Goal: Task Accomplishment & Management: Manage account settings

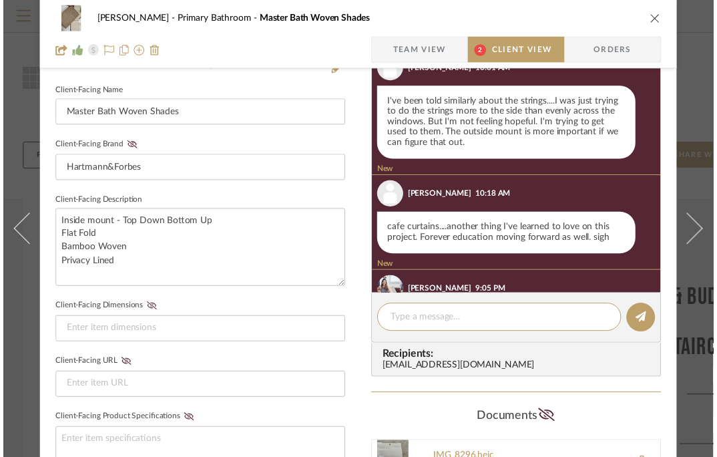
scroll to position [2537, 0]
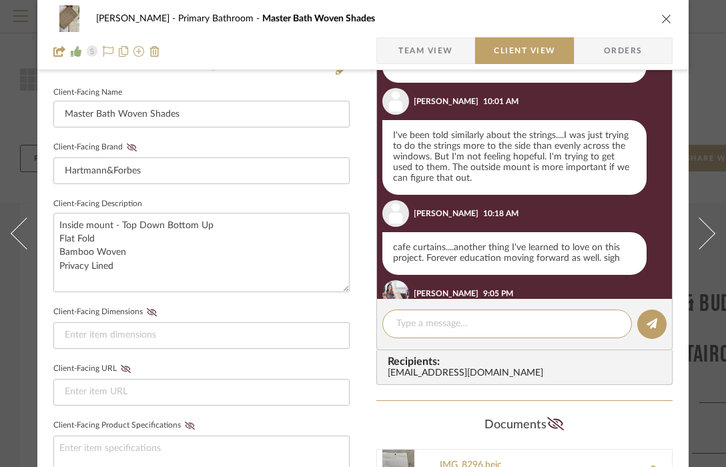
click at [674, 19] on div "Guerin Primary Bathroom Master Bath Woven Shades Team View Client View Orders" at bounding box center [363, 35] width 652 height 70
click at [667, 19] on icon "close" at bounding box center [667, 18] width 11 height 11
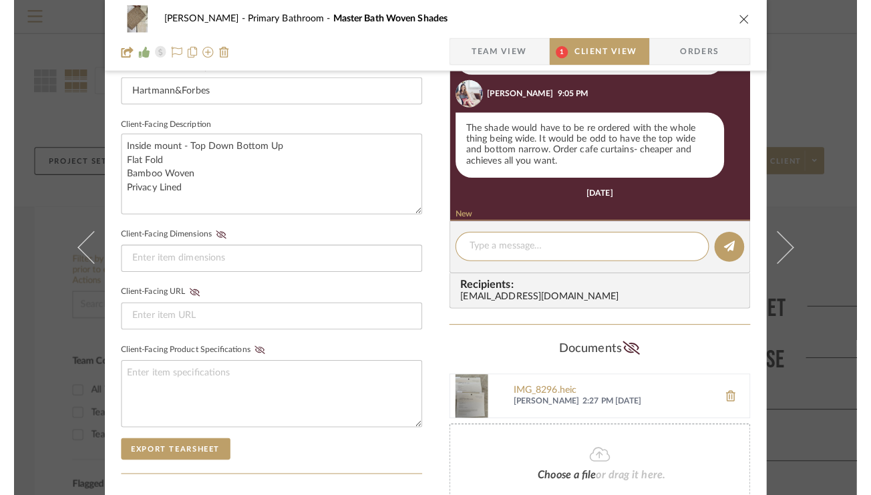
scroll to position [2659, 0]
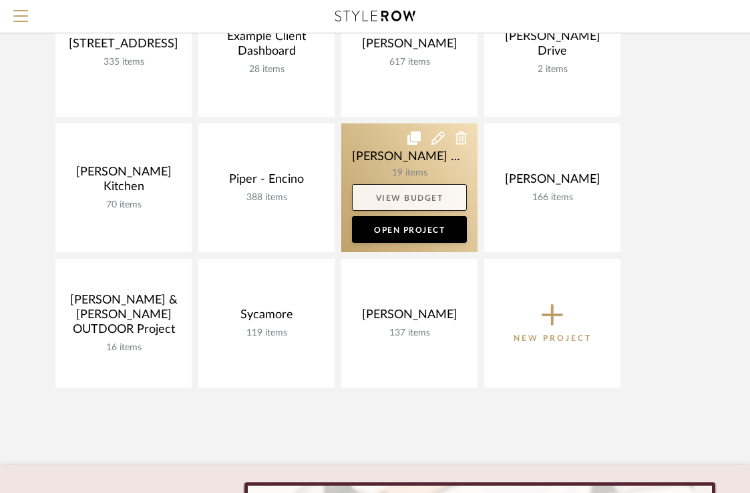
scroll to position [201, 0]
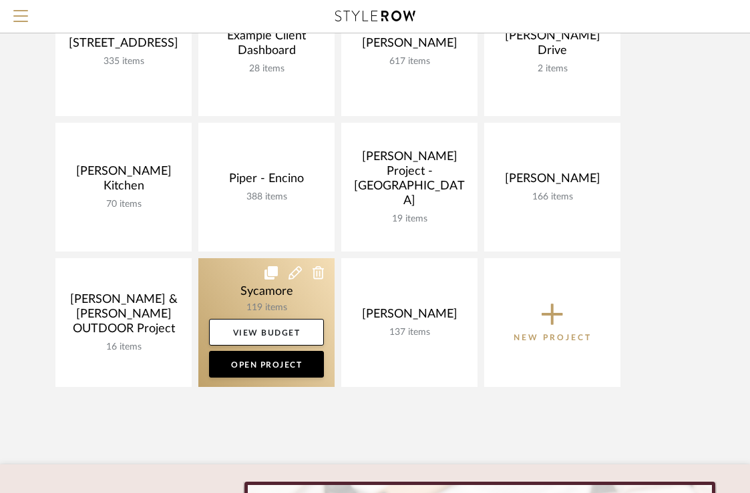
click at [244, 290] on link at bounding box center [266, 322] width 136 height 129
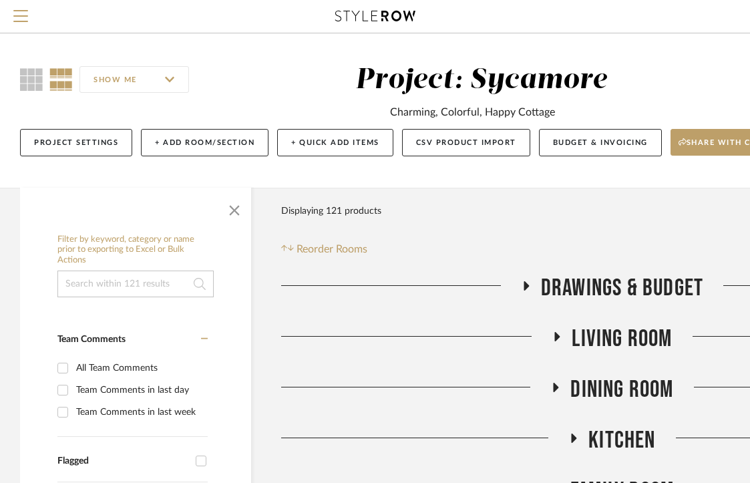
click at [610, 343] on span "Living Room" at bounding box center [622, 338] width 100 height 29
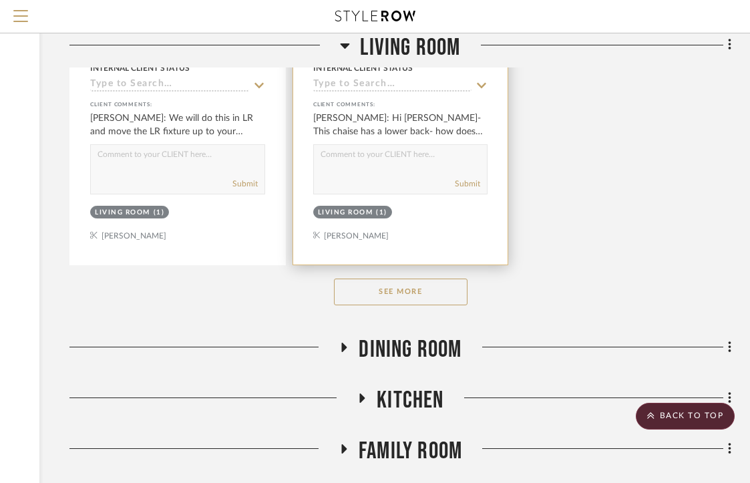
scroll to position [2016, 212]
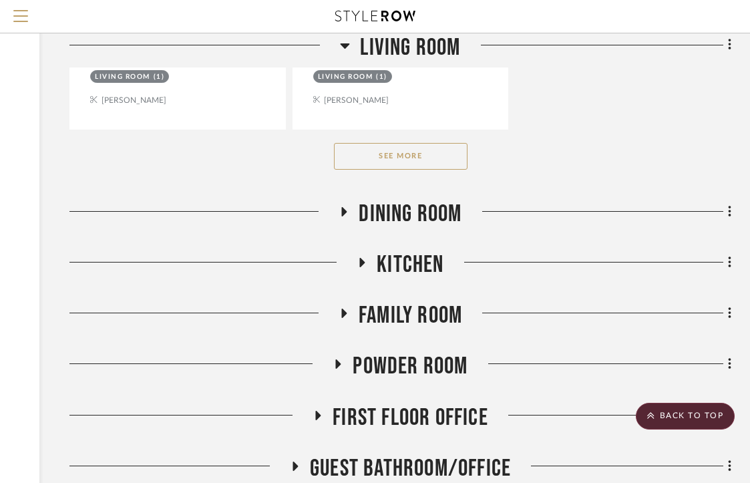
click at [416, 148] on button "See More" at bounding box center [401, 156] width 134 height 27
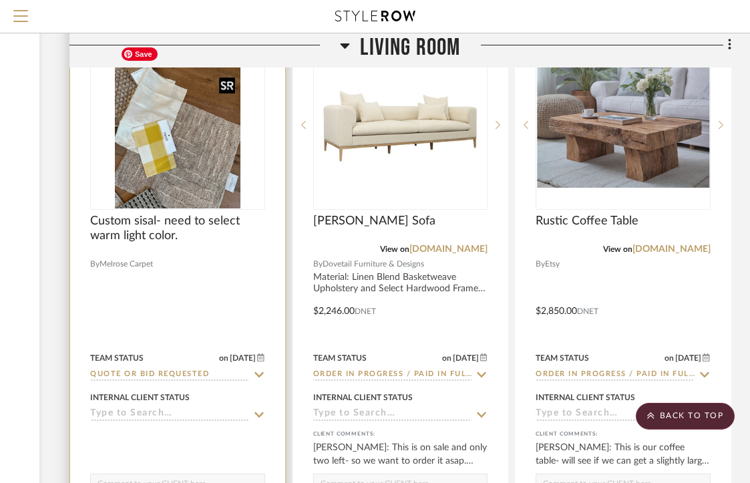
click at [0, 0] on img at bounding box center [0, 0] width 0 height 0
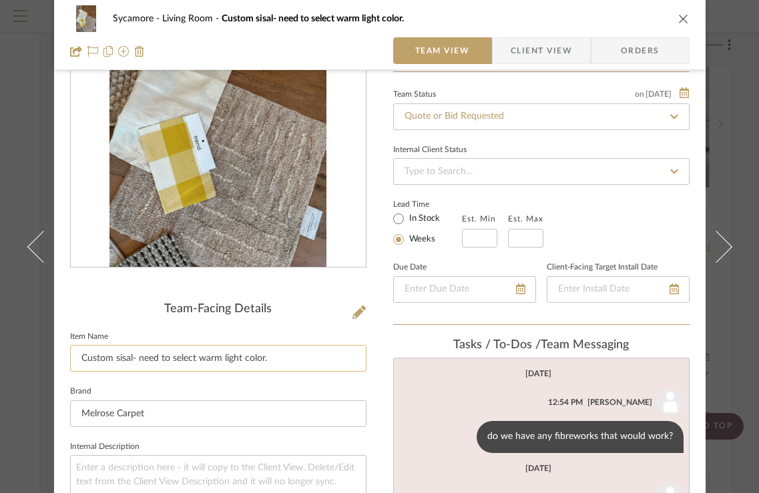
scroll to position [174, 0]
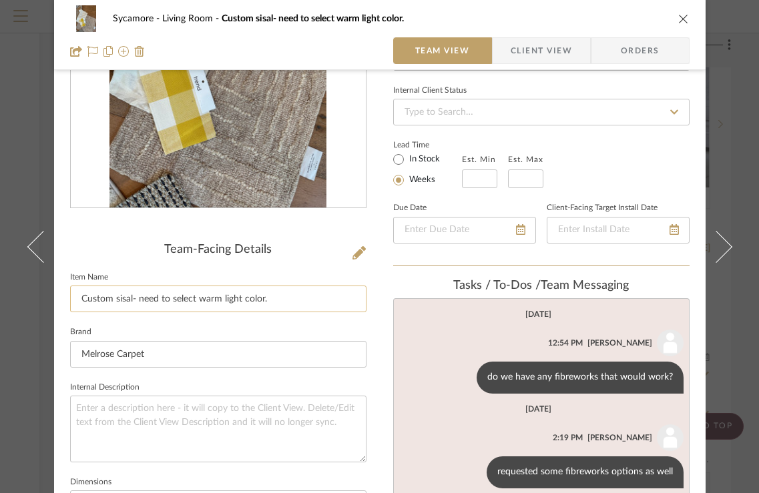
drag, startPoint x: 273, startPoint y: 297, endPoint x: 114, endPoint y: 296, distance: 159.6
click at [114, 296] on input "Custom sisal- need to select warm light color." at bounding box center [218, 299] width 296 height 27
type input "Custom Sisal"
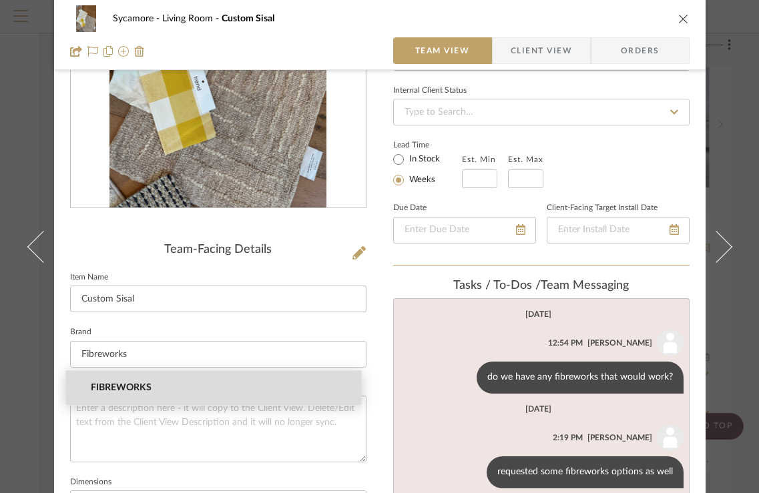
click at [139, 388] on span "FIBREWORKS" at bounding box center [219, 388] width 256 height 11
type input "FIBREWORKS"
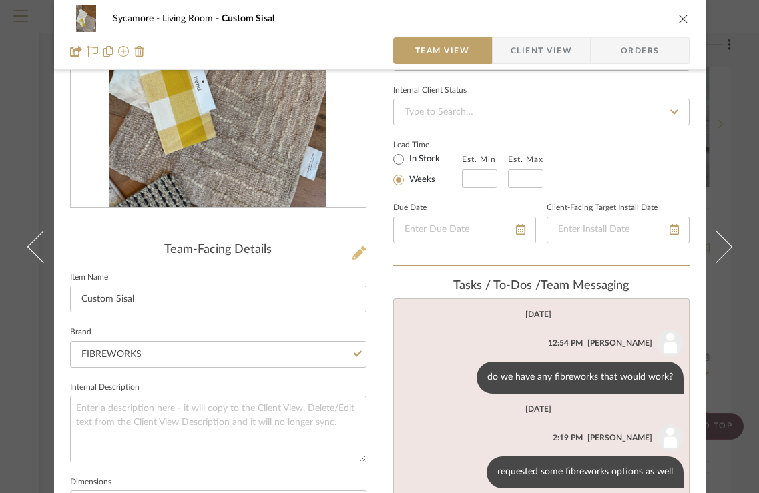
click at [357, 252] on icon at bounding box center [359, 252] width 13 height 13
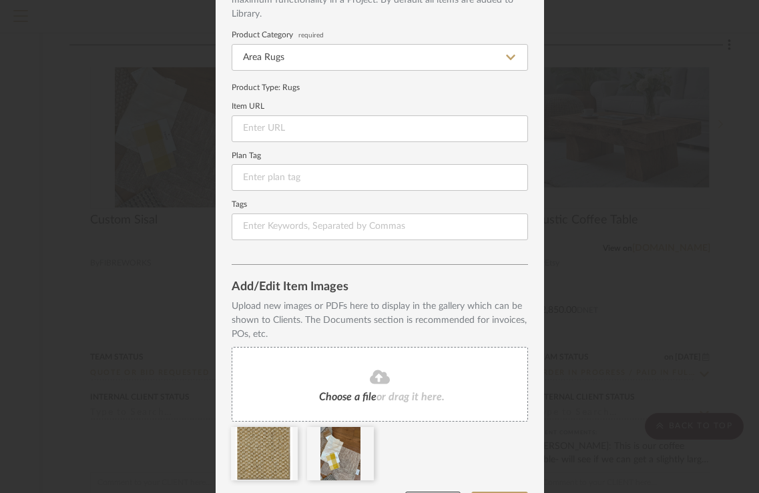
scroll to position [143, 0]
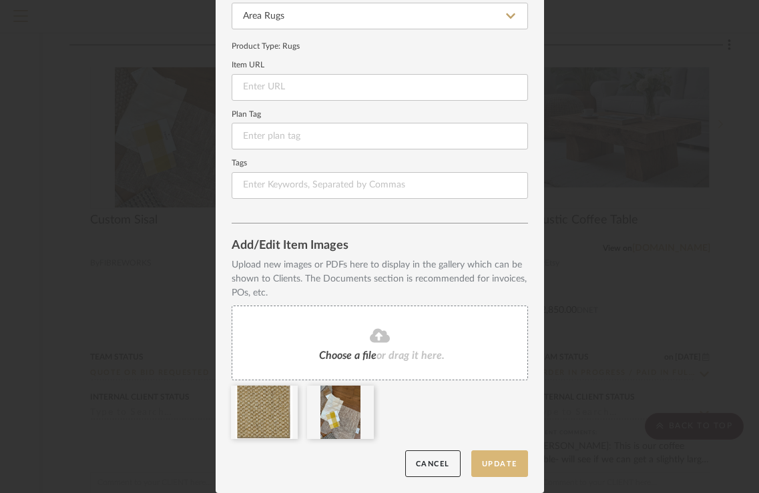
click at [513, 471] on button "Update" at bounding box center [499, 464] width 57 height 27
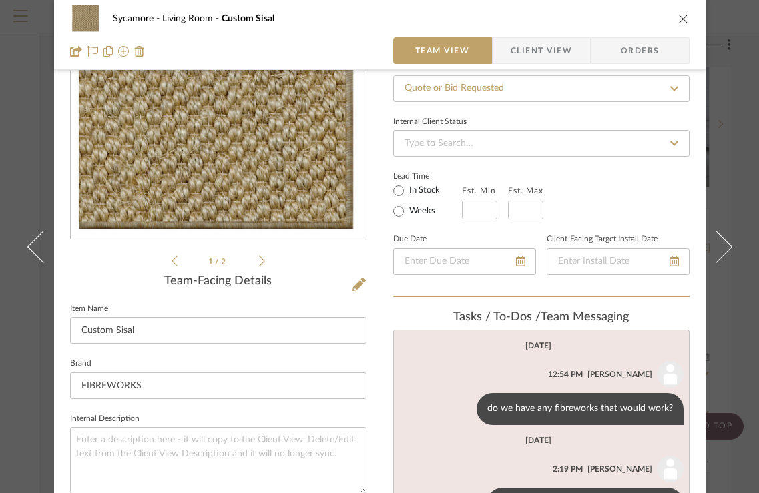
scroll to position [148, 0]
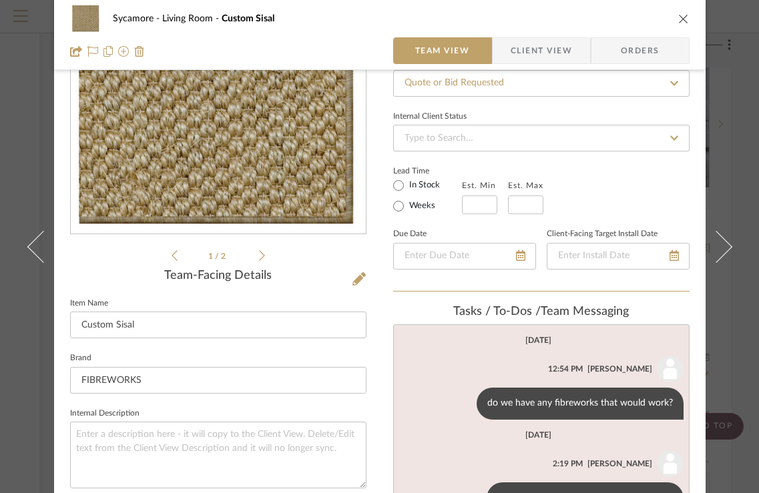
click at [678, 25] on div "Sycamore Living Room Custom Sisal" at bounding box center [380, 18] width 620 height 27
click at [678, 20] on icon "close" at bounding box center [683, 18] width 11 height 11
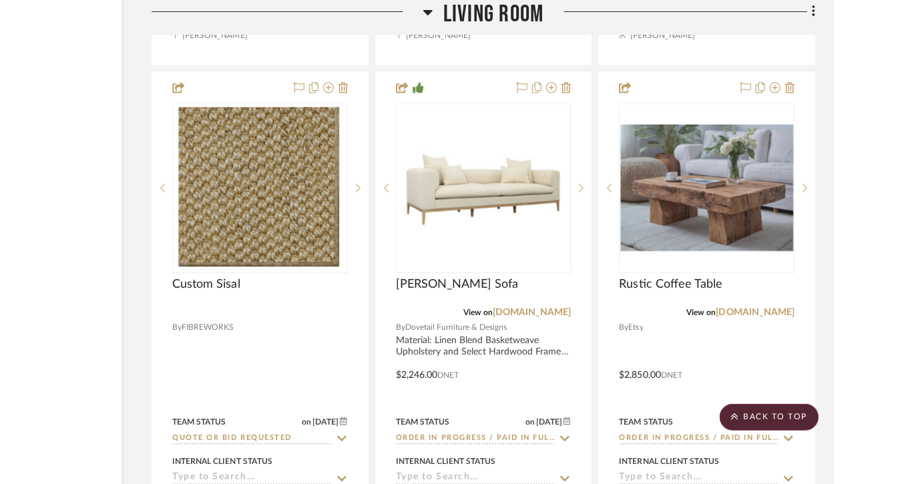
scroll to position [959, 45]
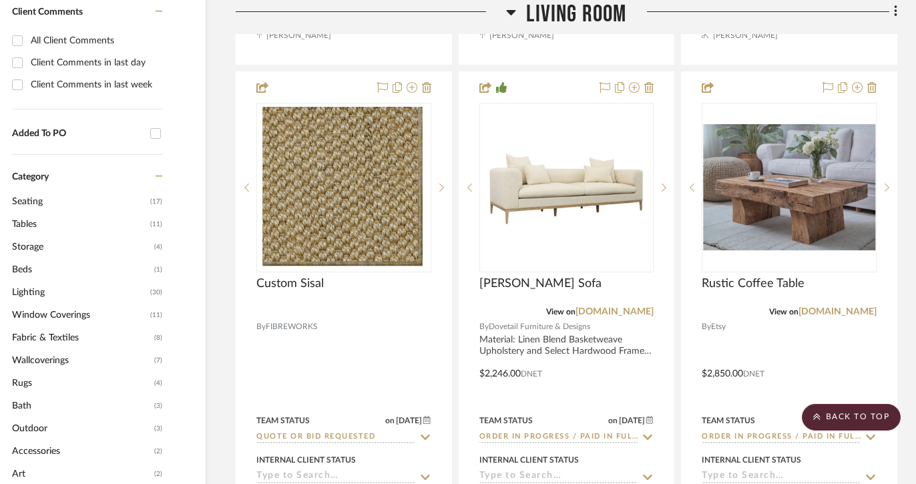
click at [588, 8] on span "Living Room" at bounding box center [576, 14] width 100 height 29
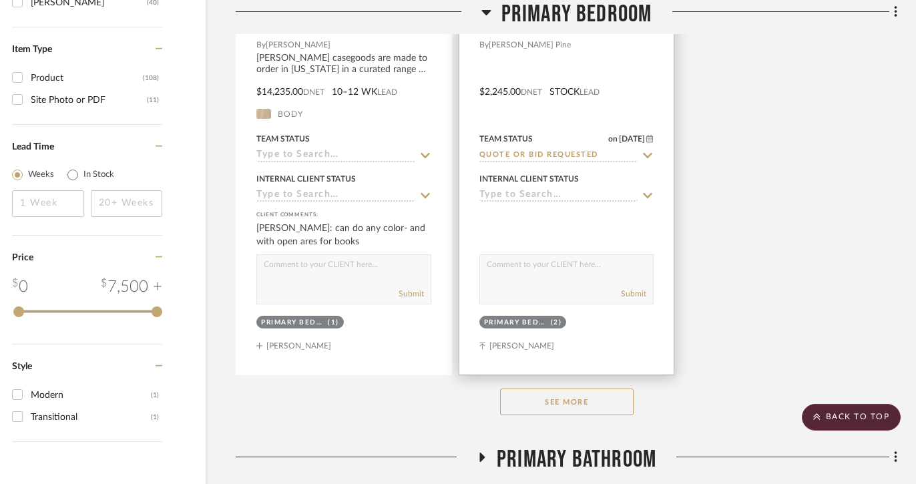
scroll to position [2186, 45]
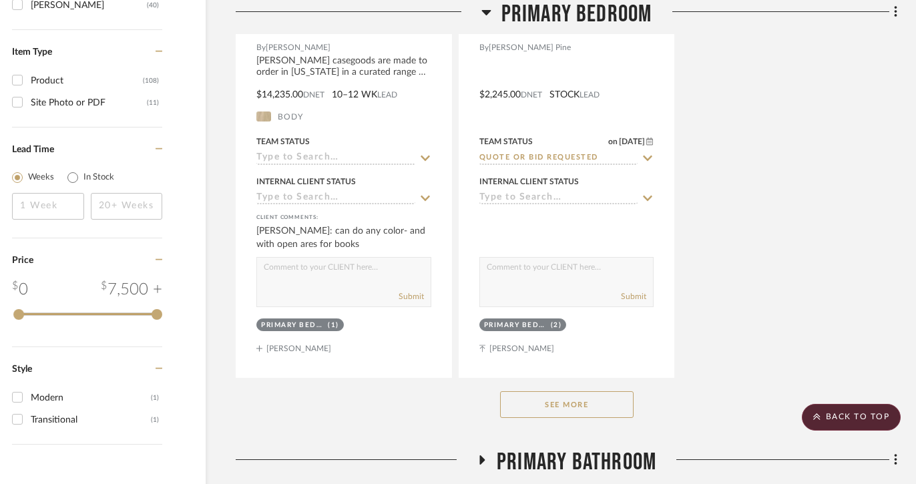
click at [562, 411] on button "See More" at bounding box center [567, 404] width 134 height 27
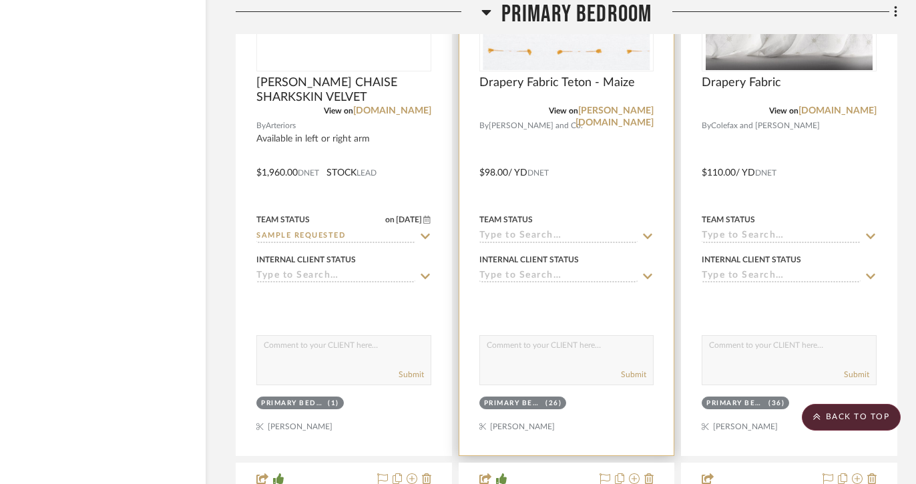
scroll to position [2626, 45]
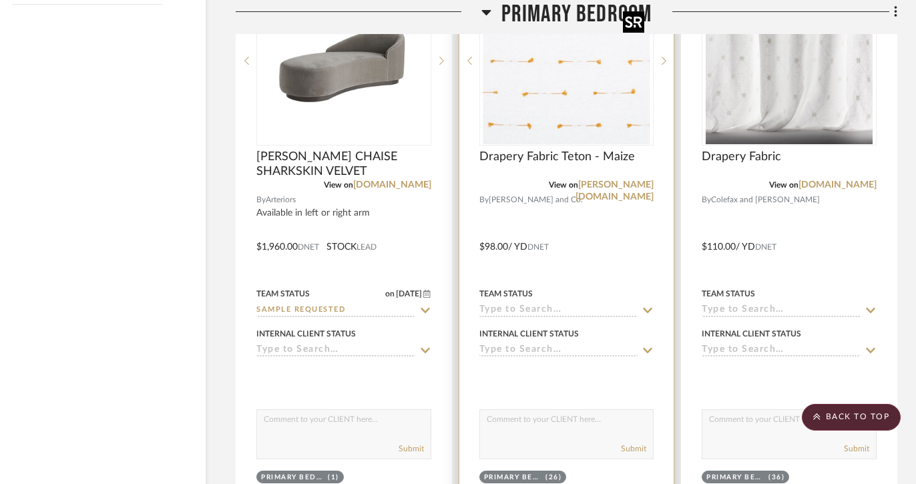
click at [521, 126] on img "0" at bounding box center [566, 60] width 167 height 167
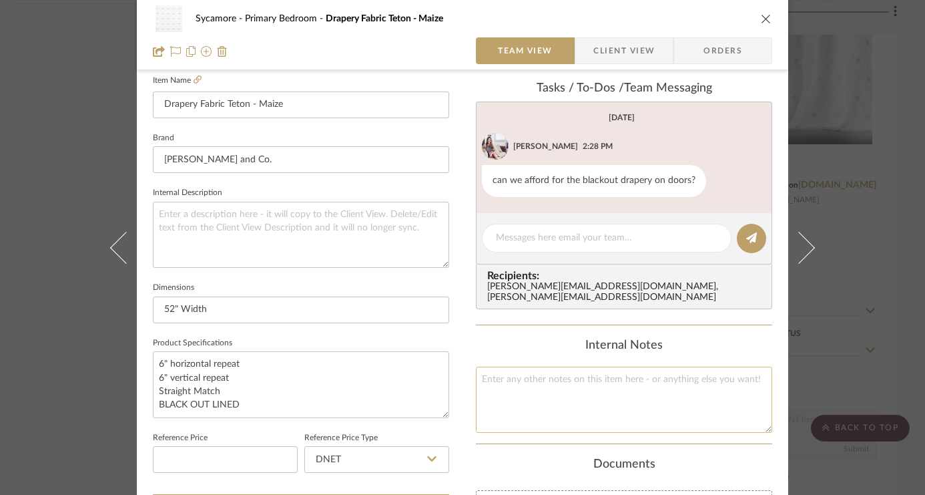
scroll to position [430, 0]
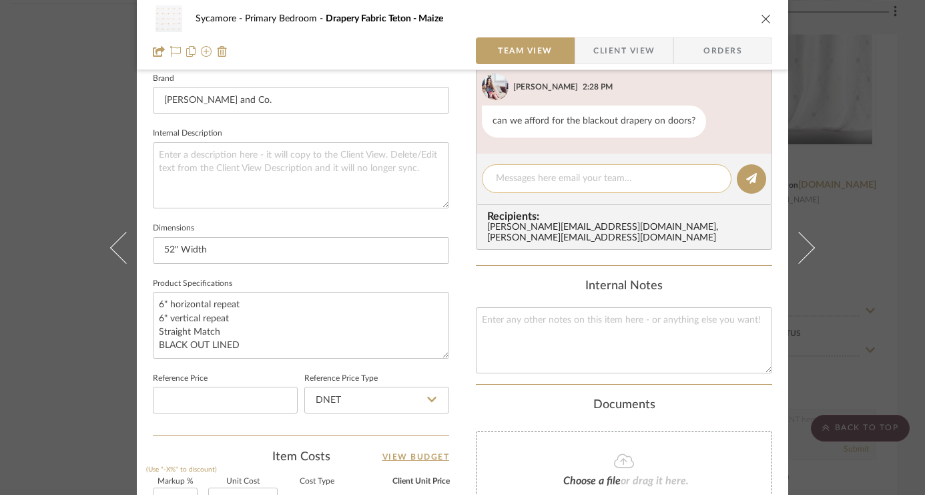
click at [544, 186] on div at bounding box center [607, 178] width 250 height 29
click at [537, 182] on textarea at bounding box center [607, 179] width 222 height 14
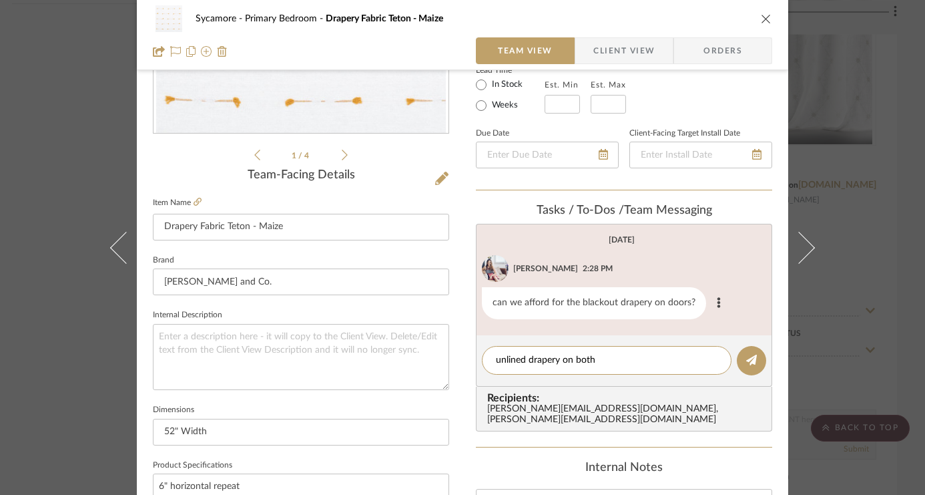
scroll to position [258, 0]
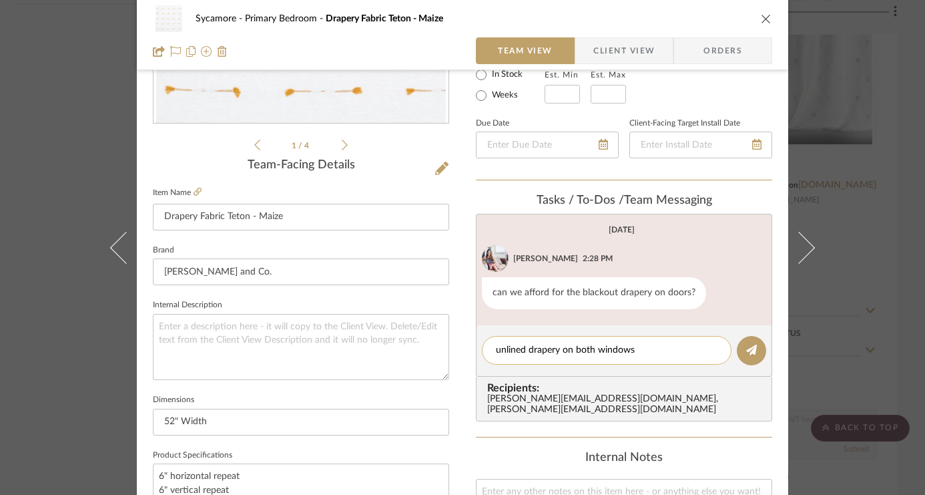
drag, startPoint x: 644, startPoint y: 347, endPoint x: 555, endPoint y: 347, distance: 88.8
click at [555, 347] on textarea "unlined drapery on both windows" at bounding box center [607, 350] width 222 height 14
type textarea "unlined drapery"
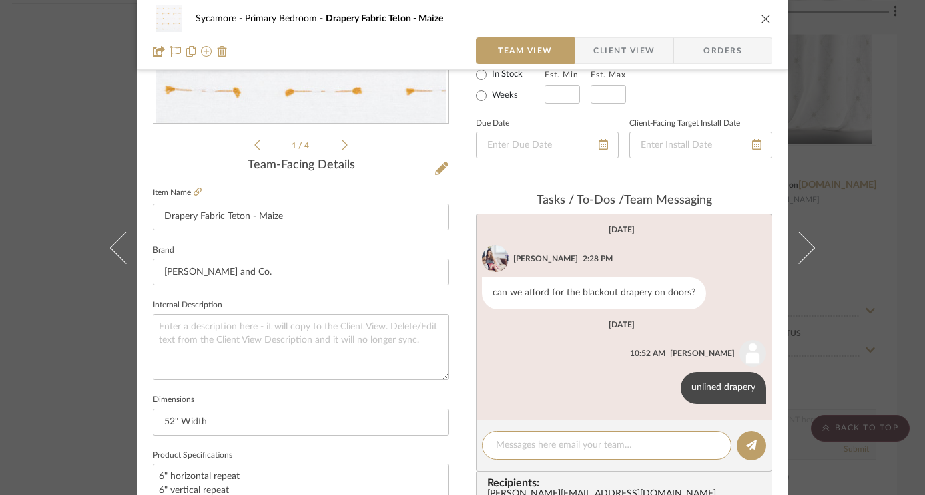
click at [749, 18] on icon "close" at bounding box center [766, 18] width 11 height 11
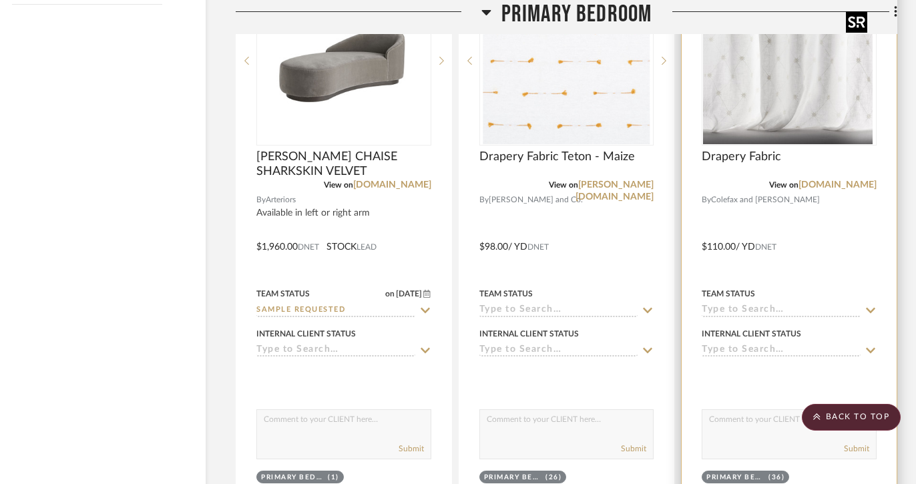
click at [749, 116] on img at bounding box center [789, 60] width 167 height 167
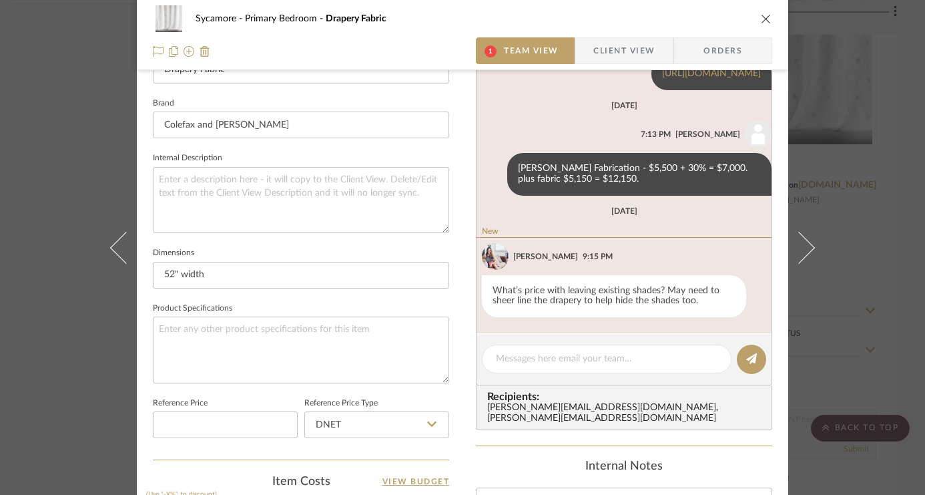
scroll to position [406, 0]
click at [544, 351] on textarea at bounding box center [607, 358] width 222 height 14
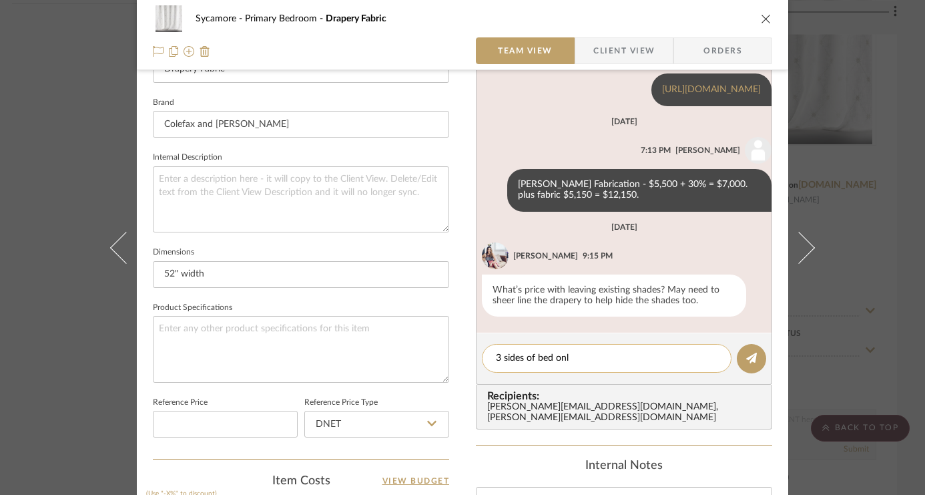
type textarea "3 sides of bed only"
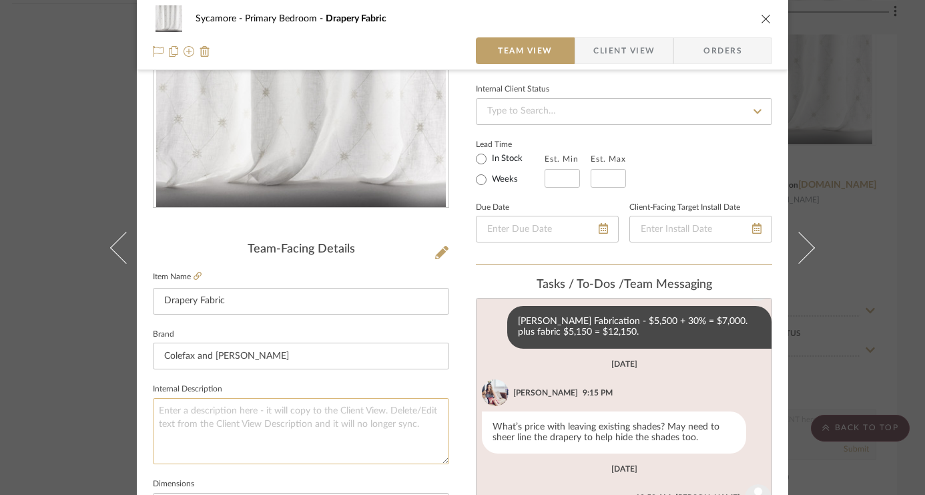
scroll to position [0, 0]
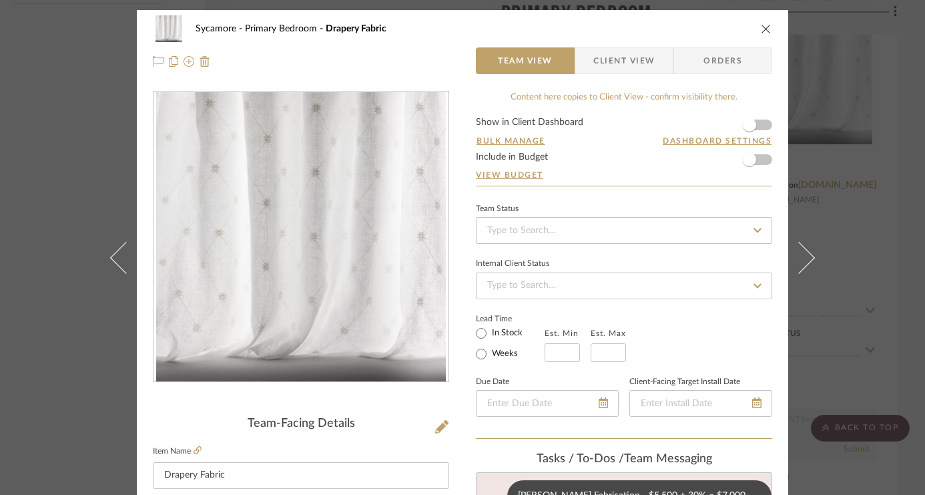
click at [749, 33] on icon "close" at bounding box center [766, 28] width 11 height 11
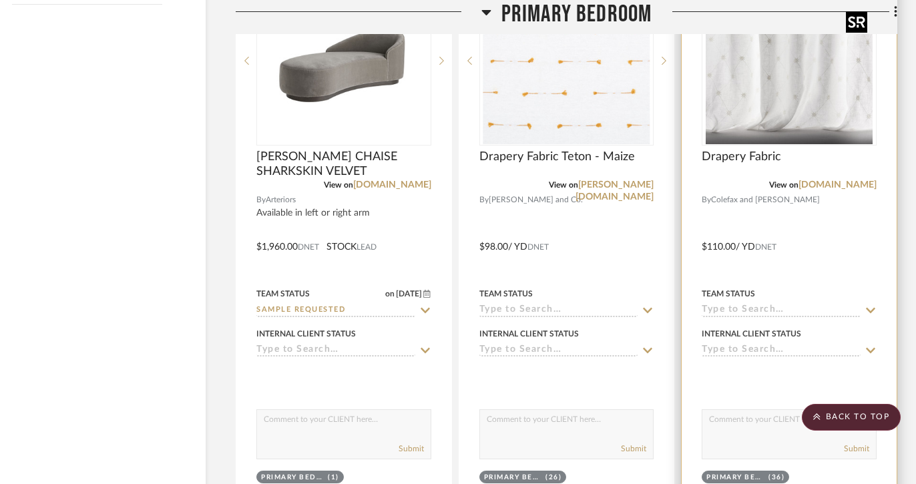
click at [749, 82] on img "0" at bounding box center [789, 60] width 167 height 167
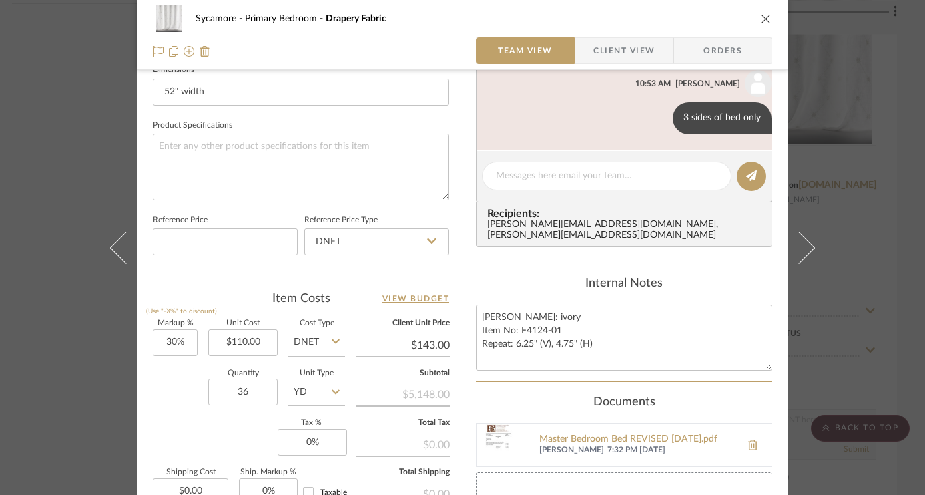
scroll to position [815, 0]
click at [235, 394] on input "36" at bounding box center [242, 392] width 69 height 27
type input "19"
click at [238, 393] on input "19" at bounding box center [242, 392] width 69 height 27
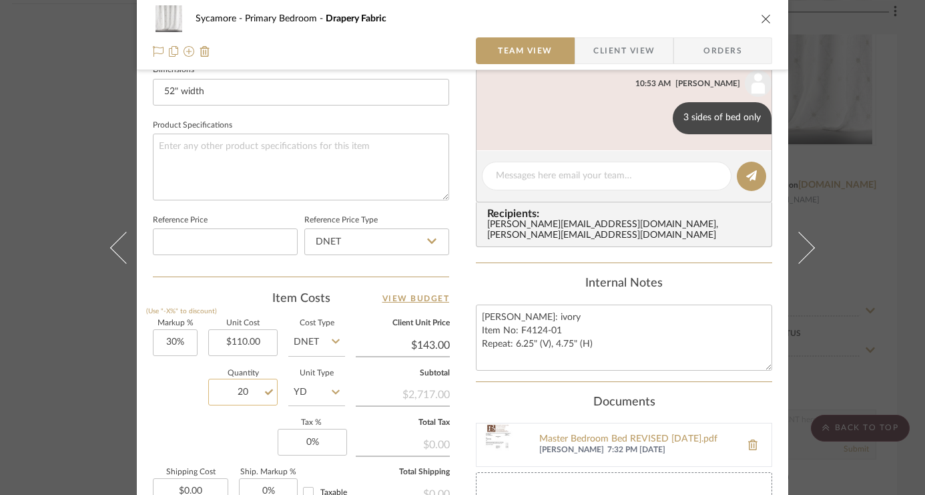
type input "20"
click at [258, 447] on div "Markup % (Use "-X%" to discount) 30% Unit Cost $110.00 Cost Type DNET Client Un…" at bounding box center [301, 417] width 296 height 195
click at [749, 17] on icon "close" at bounding box center [766, 18] width 11 height 11
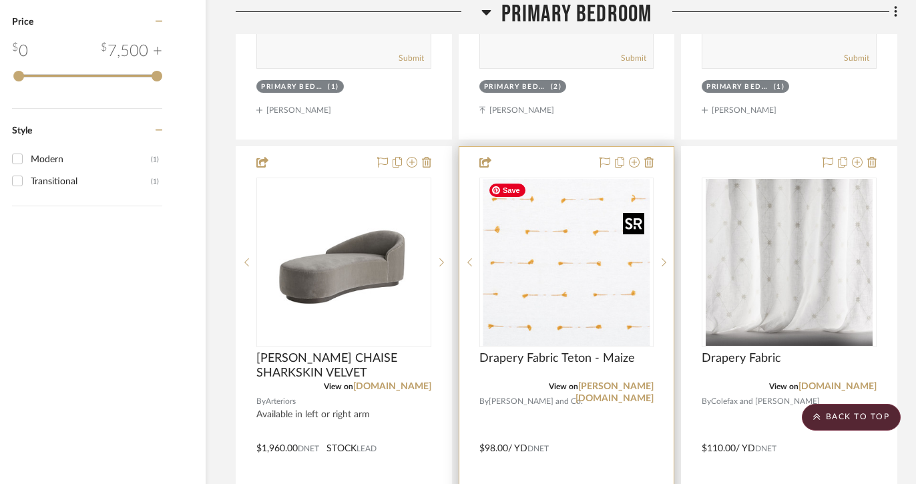
click at [544, 191] on img "0" at bounding box center [566, 262] width 167 height 167
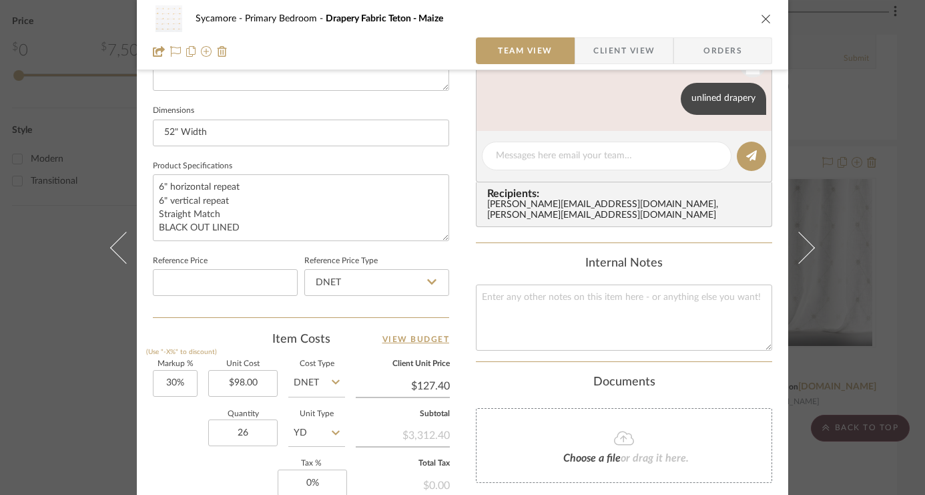
scroll to position [548, 0]
click at [258, 226] on textarea "6" horizontal repeat 6" vertical repeat Straight Match BLACK OUT LINED" at bounding box center [301, 207] width 296 height 66
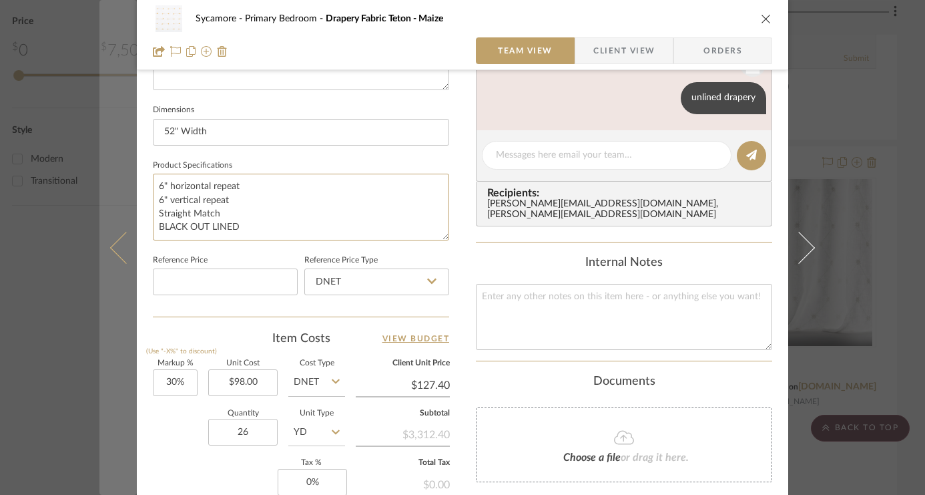
drag, startPoint x: 258, startPoint y: 226, endPoint x: 124, endPoint y: 224, distance: 134.2
click at [124, 224] on mat-dialog-content "Sycamore Primary Bedroom Drapery Fabric Teton - Maize Team View Client View Ord…" at bounding box center [462, 78] width 726 height 1233
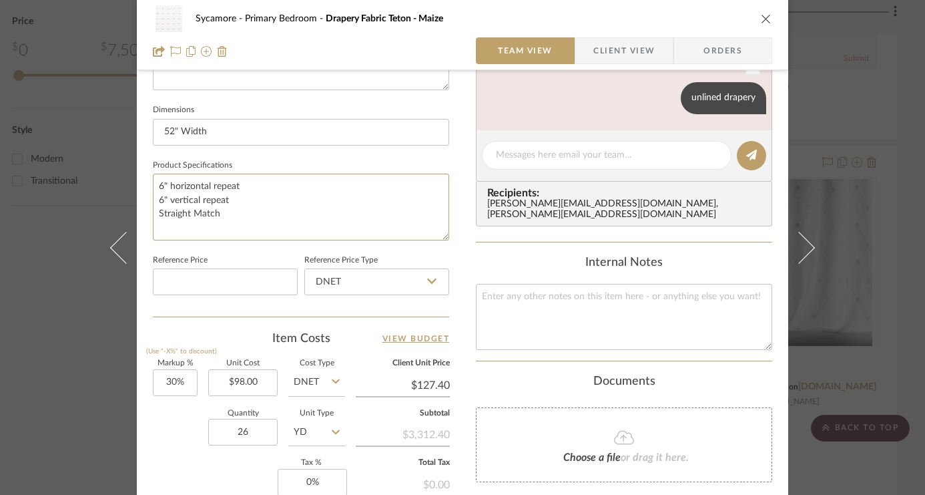
scroll to position [746, 0]
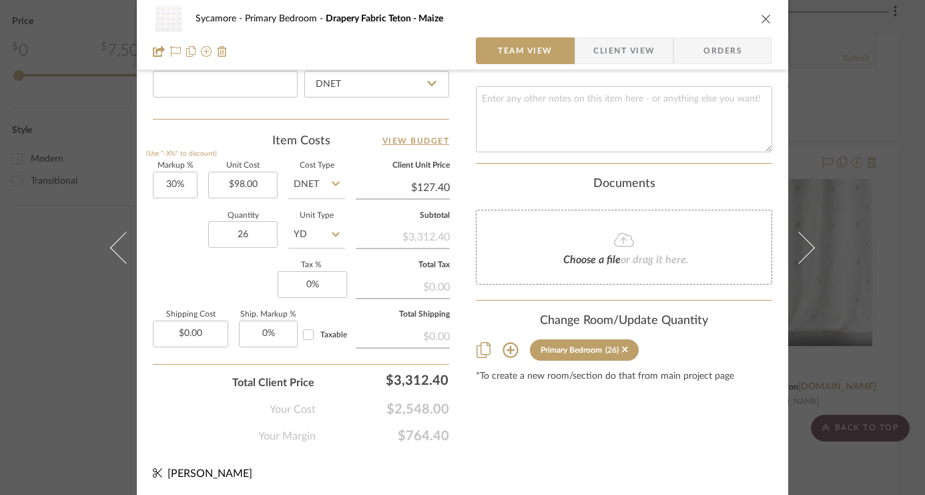
type textarea "6" horizontal repeat 6" vertical repeat Straight Match"
click at [749, 21] on icon "close" at bounding box center [766, 18] width 11 height 11
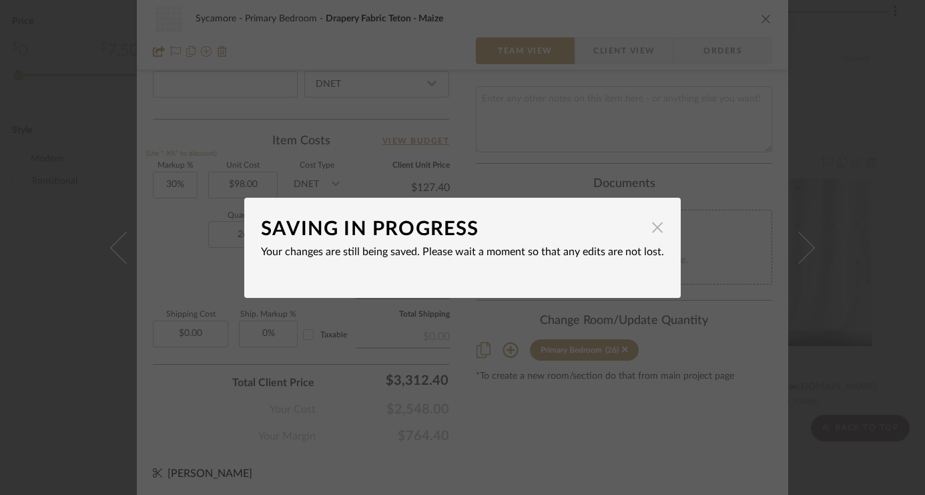
click at [648, 226] on span "button" at bounding box center [657, 227] width 27 height 27
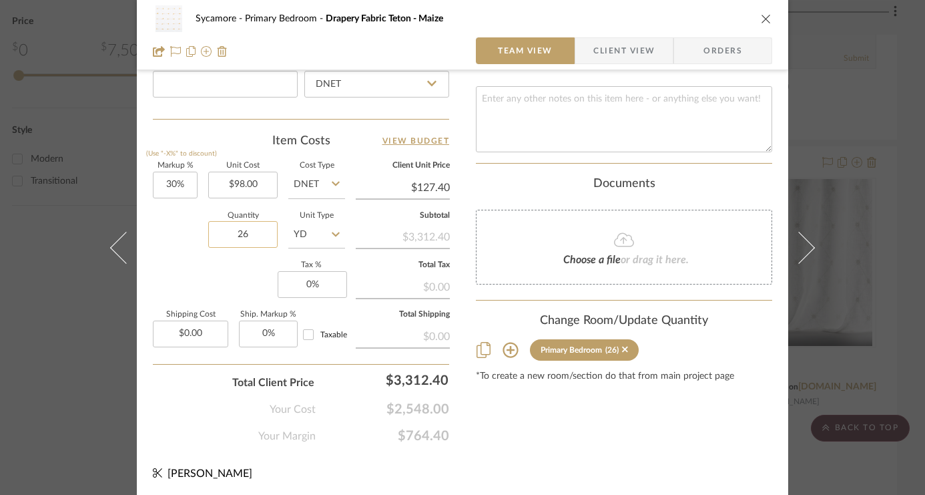
click at [250, 238] on input "26" at bounding box center [242, 234] width 69 height 27
type input "19"
click at [232, 293] on div "Markup % (Use "-X%" to discount) 30% Unit Cost $98.00 Cost Type DNET Client Uni…" at bounding box center [301, 259] width 296 height 195
drag, startPoint x: 249, startPoint y: 228, endPoint x: 260, endPoint y: 231, distance: 11.8
click at [260, 231] on input "19" at bounding box center [242, 234] width 69 height 27
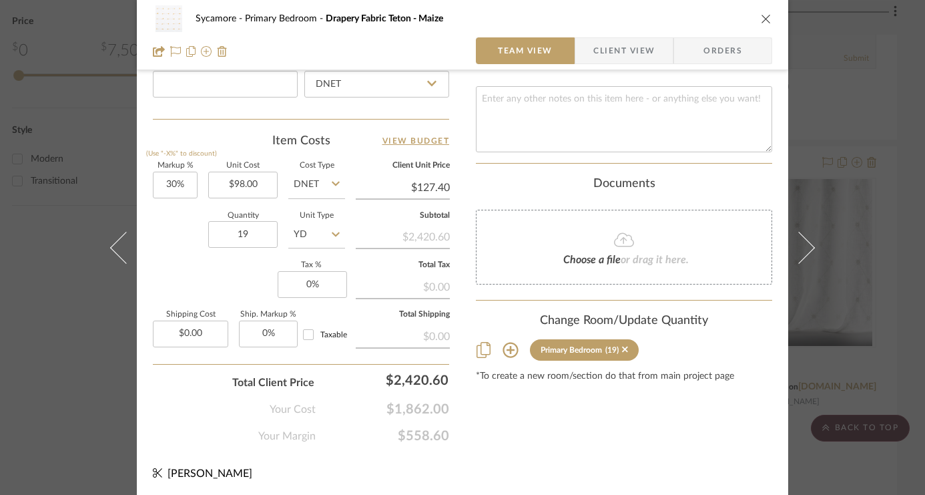
click at [222, 277] on div "Markup % (Use "-X%" to discount) 30% Unit Cost $98.00 Cost Type DNET Client Uni…" at bounding box center [301, 259] width 296 height 195
click at [180, 230] on div "Quantity 19 Unit Type YD" at bounding box center [249, 235] width 192 height 47
click at [208, 276] on div "Markup % (Use "-X%" to discount) 30% Unit Cost $98.00 Cost Type DNET Client Uni…" at bounding box center [301, 259] width 296 height 195
click at [749, 15] on icon "close" at bounding box center [766, 18] width 11 height 11
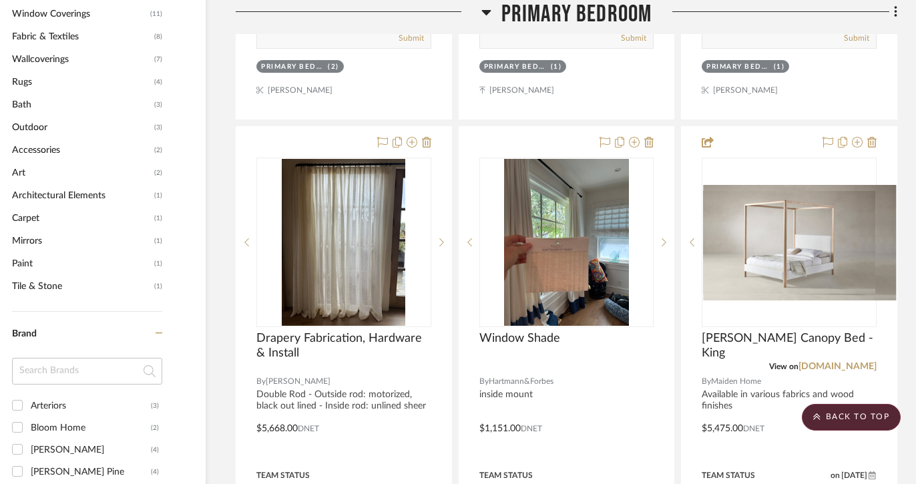
scroll to position [1243, 45]
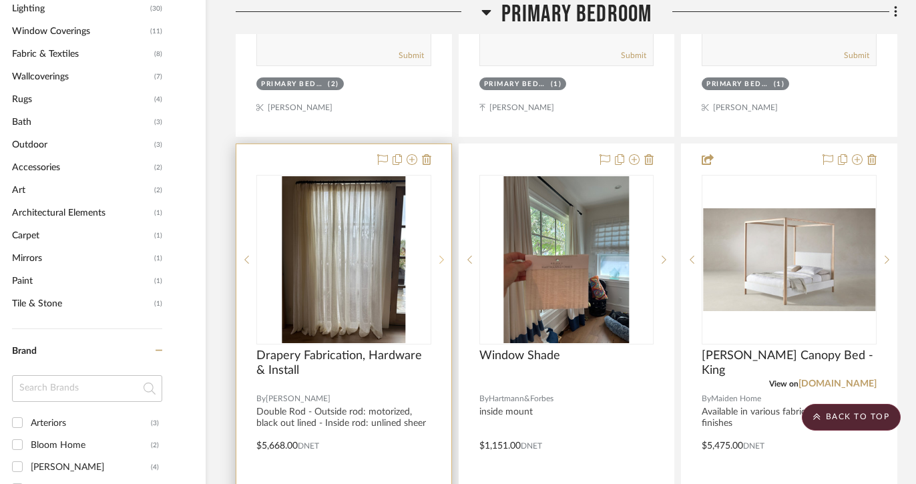
click at [439, 256] on icon at bounding box center [441, 259] width 5 height 9
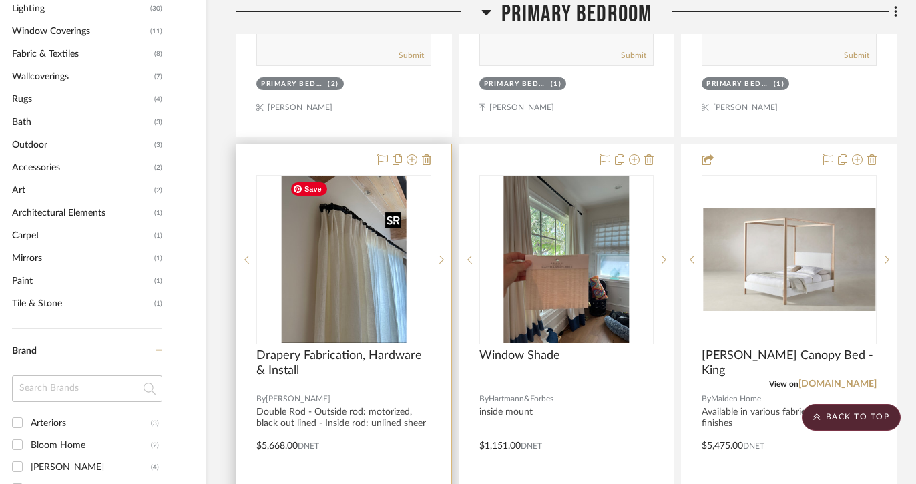
click at [390, 250] on img "1" at bounding box center [343, 259] width 125 height 167
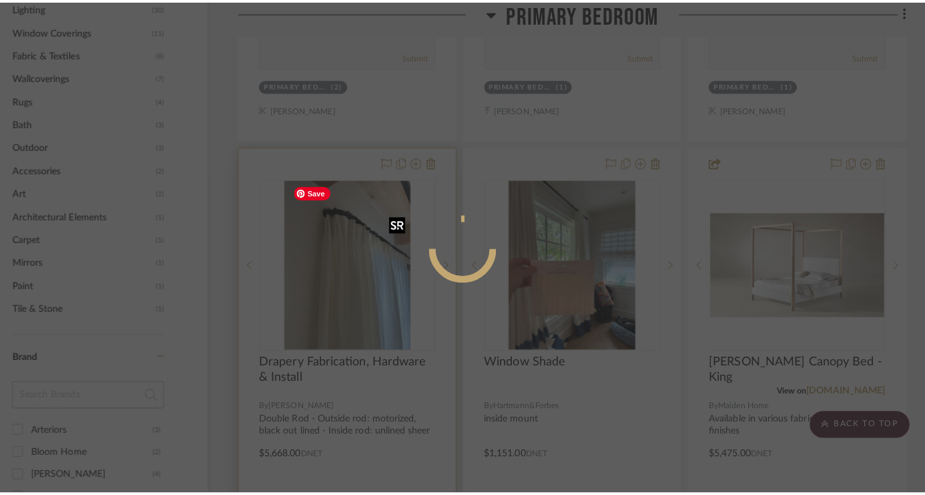
scroll to position [0, 0]
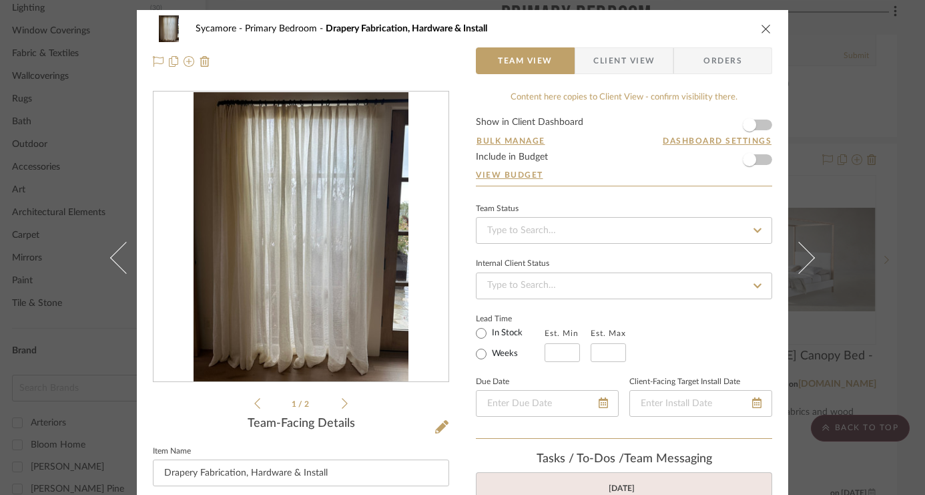
click at [749, 17] on div "Sycamore Primary Bedroom Drapery Fabrication, Hardware & Install" at bounding box center [463, 28] width 620 height 27
click at [749, 28] on icon "close" at bounding box center [766, 28] width 11 height 11
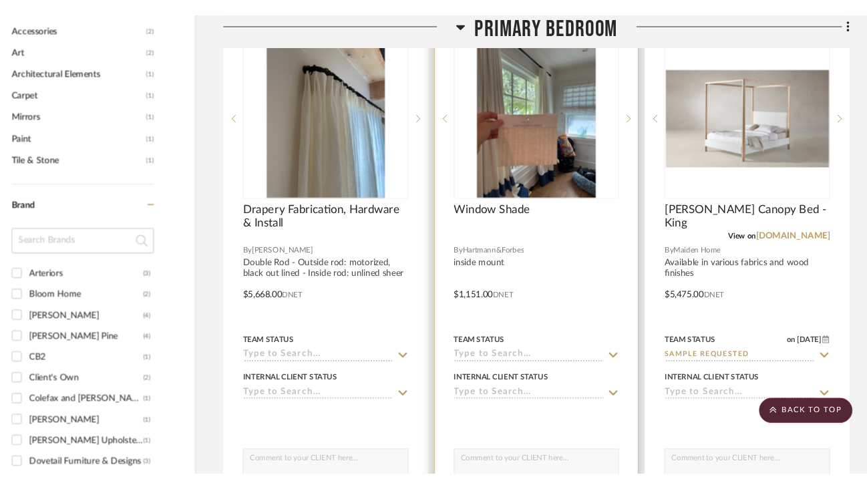
scroll to position [1401, 45]
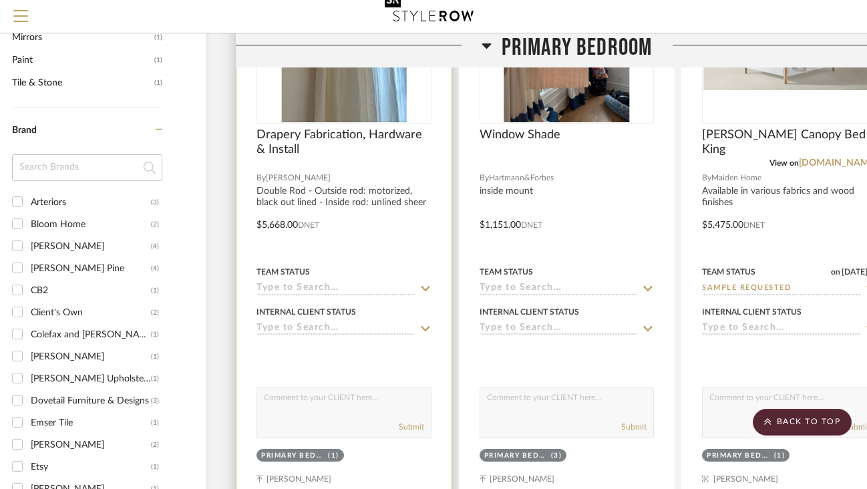
click at [363, 80] on img "1" at bounding box center [343, 38] width 125 height 167
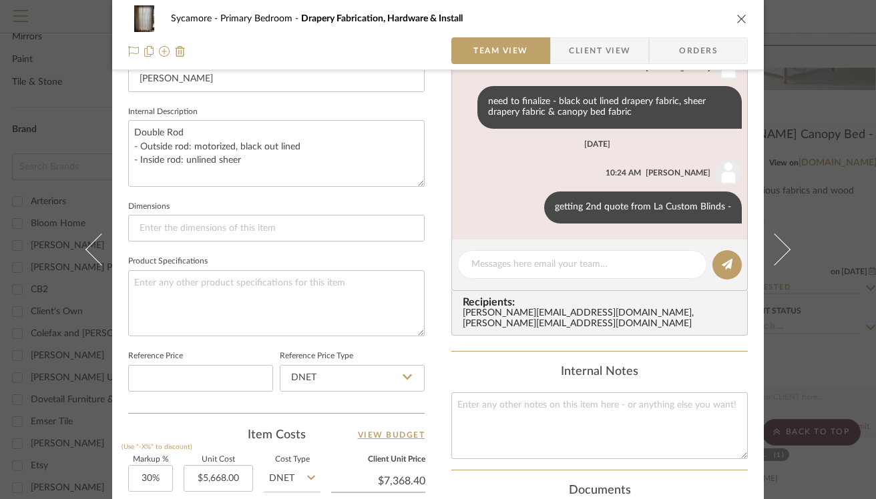
scroll to position [407, 0]
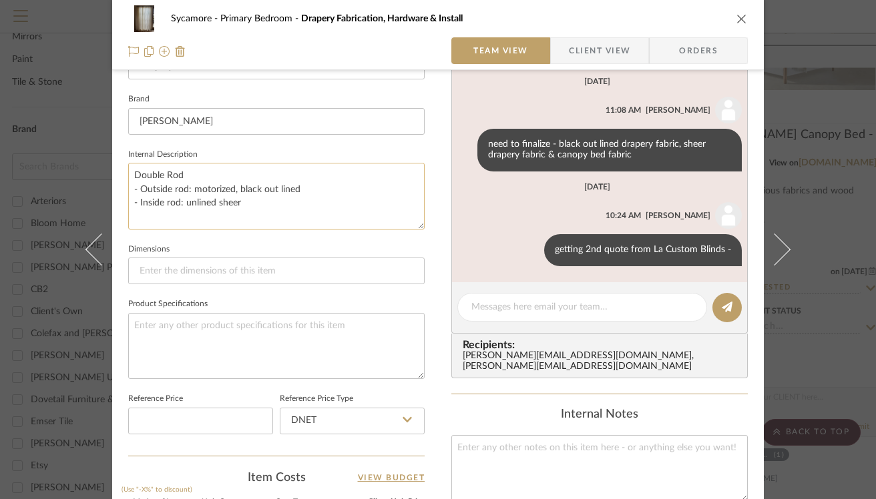
click at [160, 186] on textarea "Double Rod - Outside rod: motorized, black out lined - Inside rod: unlined sheer" at bounding box center [276, 196] width 296 height 66
click at [146, 167] on textarea "Double Rod - Outside rod: motorized, black out lined - Inside rod: unlined sheer" at bounding box center [276, 196] width 296 height 66
click at [300, 191] on textarea "Double Rod - Outside rod: motorized, black out lined - Inside rod: unlined sheer" at bounding box center [276, 196] width 296 height 66
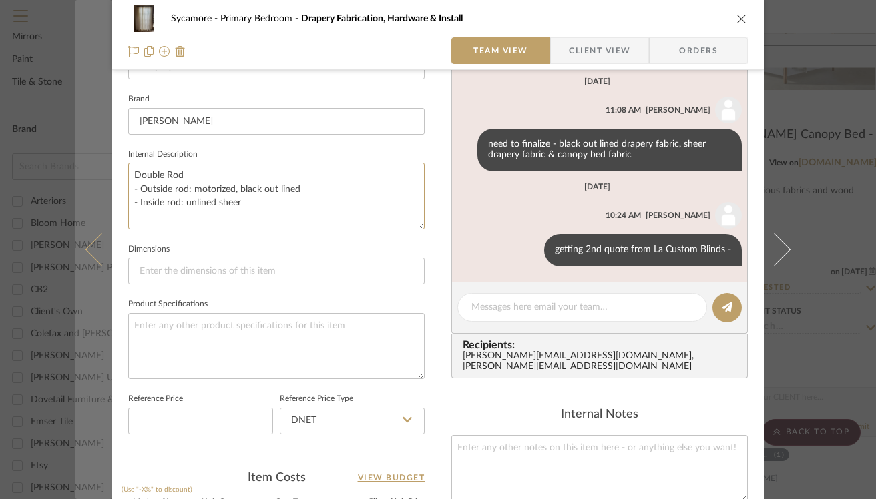
drag, startPoint x: 198, startPoint y: 170, endPoint x: 93, endPoint y: 182, distance: 105.5
click at [93, 182] on mat-dialog-content "Sycamore Primary Bedroom Drapery Fabrication, Hardware & Install Team View Clie…" at bounding box center [438, 218] width 726 height 1231
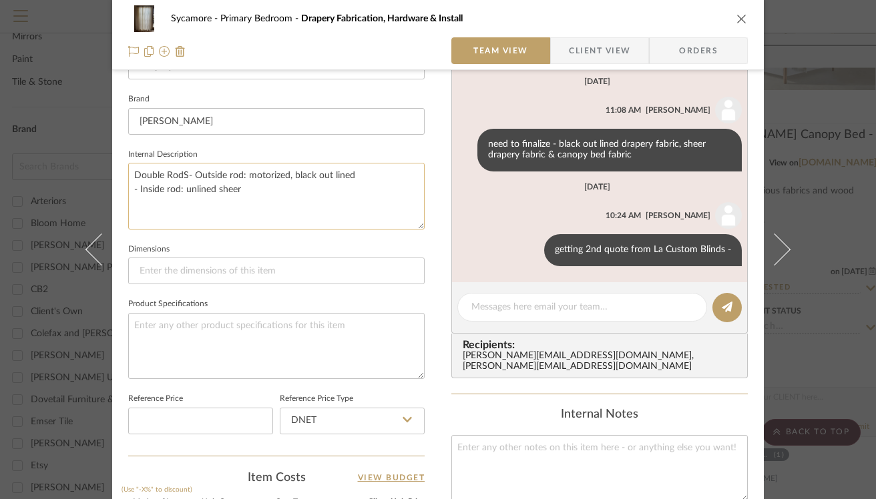
click at [142, 171] on textarea "Double RodS- Outside rod: motorized, black out lined - Inside rod: unlined sheer" at bounding box center [276, 196] width 296 height 66
click at [146, 174] on textarea "Double Rod - Outside rod: motorized, black out lined - Inside rod: unlined sheer" at bounding box center [276, 196] width 296 height 66
click at [213, 186] on textarea "Single Rod - Outside rod: motorized, black out lined - Inside rod: unlined sheer" at bounding box center [276, 196] width 296 height 66
drag, startPoint x: 311, startPoint y: 186, endPoint x: 174, endPoint y: 174, distance: 137.3
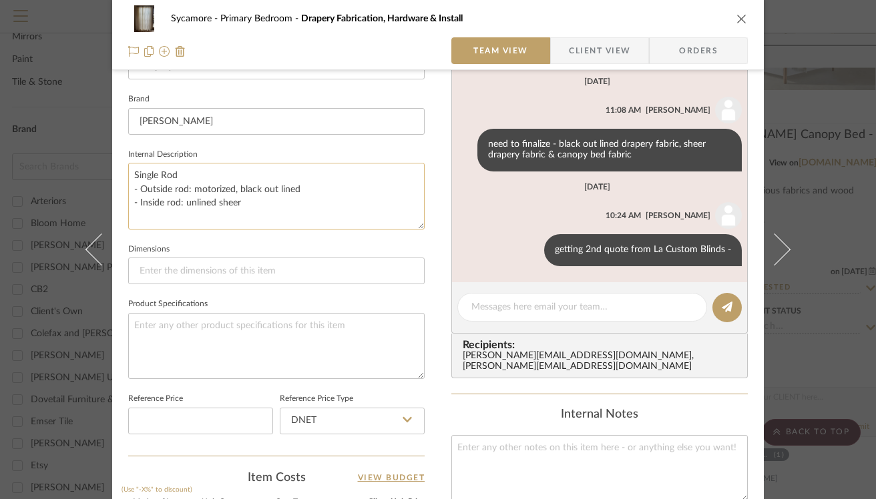
click at [136, 191] on textarea "Single Rod - Outside rod: motorized, black out lined - Inside rod: unlined sheer" at bounding box center [276, 196] width 296 height 66
click at [186, 174] on textarea "Single Rod - Outside rod: motorized, black out lined - Inside rod: unlined sheer" at bounding box center [276, 196] width 296 height 66
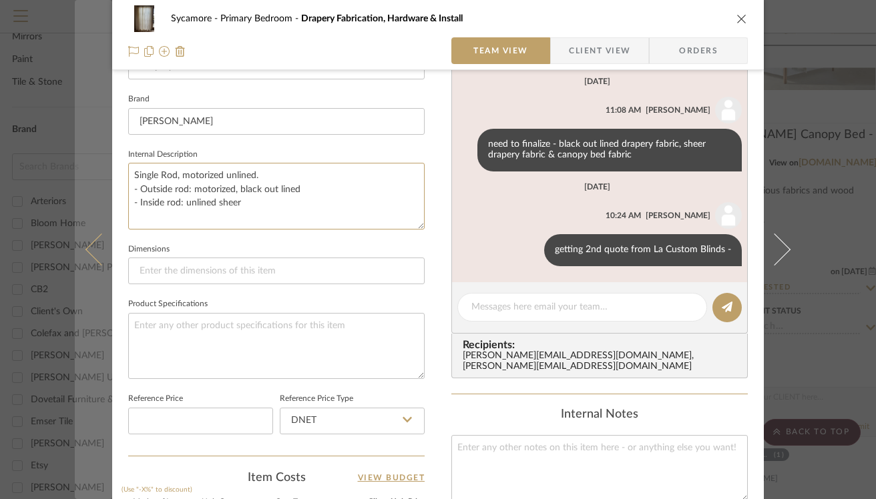
drag, startPoint x: 264, startPoint y: 203, endPoint x: 98, endPoint y: 195, distance: 165.8
click at [98, 195] on mat-dialog-content "Sycamore Primary Bedroom Drapery Fabrication, Hardware & Install Team View Clie…" at bounding box center [438, 218] width 726 height 1231
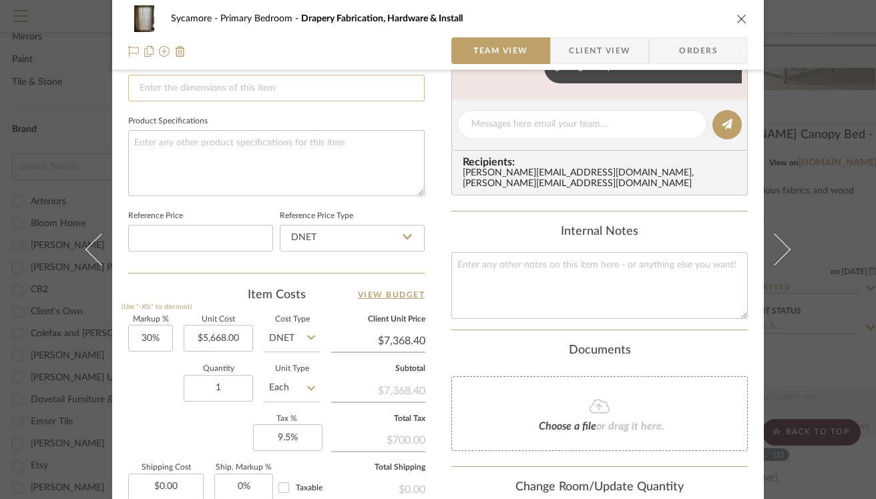
scroll to position [620, 0]
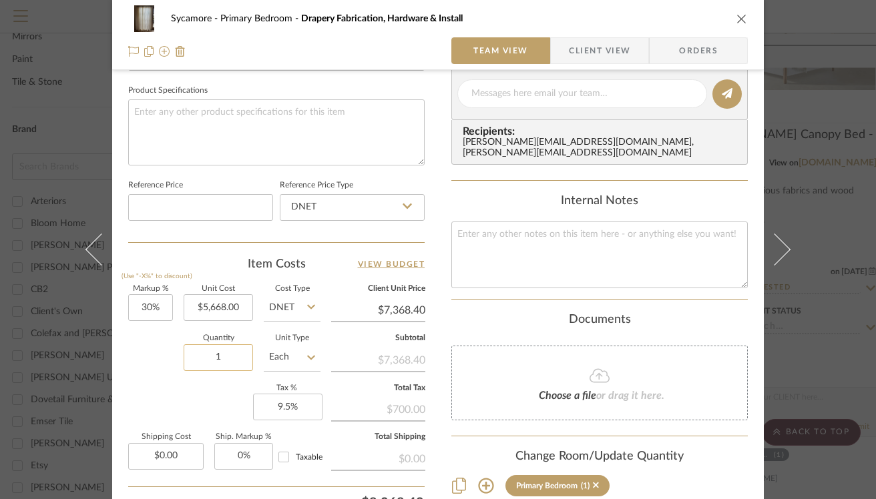
type textarea "Single Rod, motorized unlined."
click at [216, 361] on input "1" at bounding box center [218, 358] width 69 height 27
type input "2"
click at [193, 401] on div "Markup % (Use "-X%" to discount) 30% Unit Cost $5,668.00 Cost Type DNET Client …" at bounding box center [276, 383] width 296 height 195
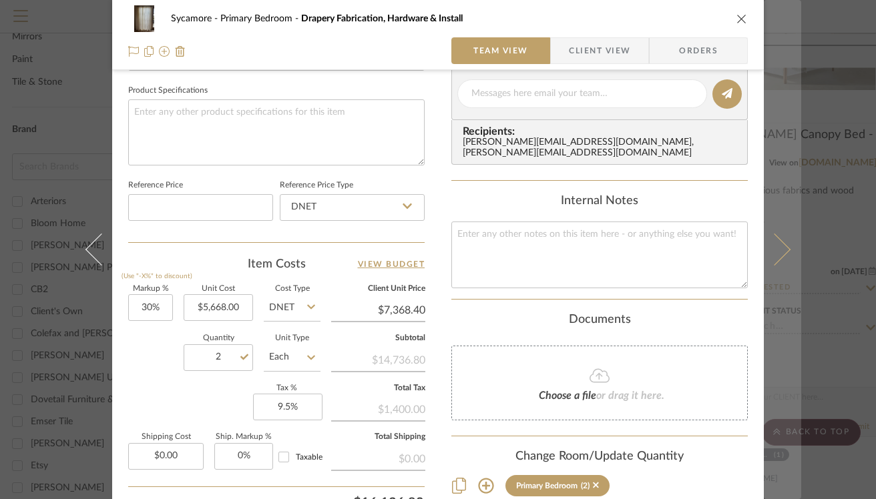
click at [749, 332] on button at bounding box center [782, 249] width 37 height 499
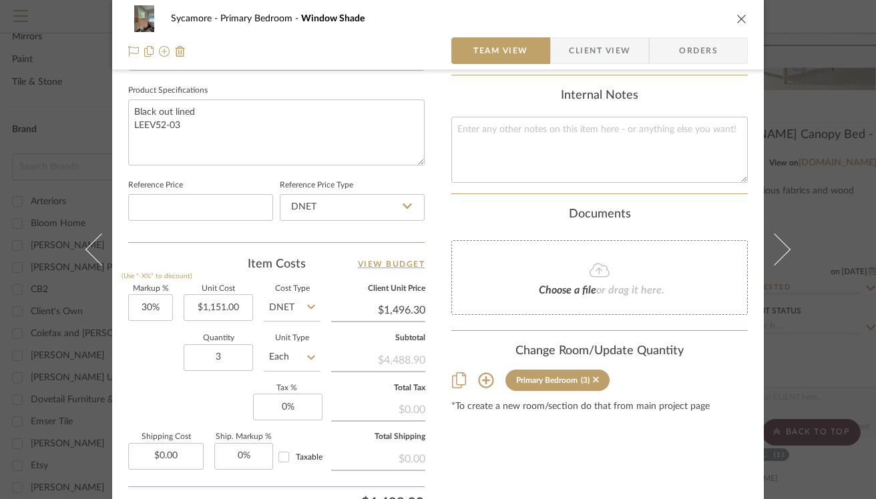
click at [744, 17] on div "Sycamore Primary Bedroom Window Shade Team View Client View Orders" at bounding box center [438, 35] width 652 height 70
click at [736, 17] on icon "close" at bounding box center [741, 18] width 11 height 11
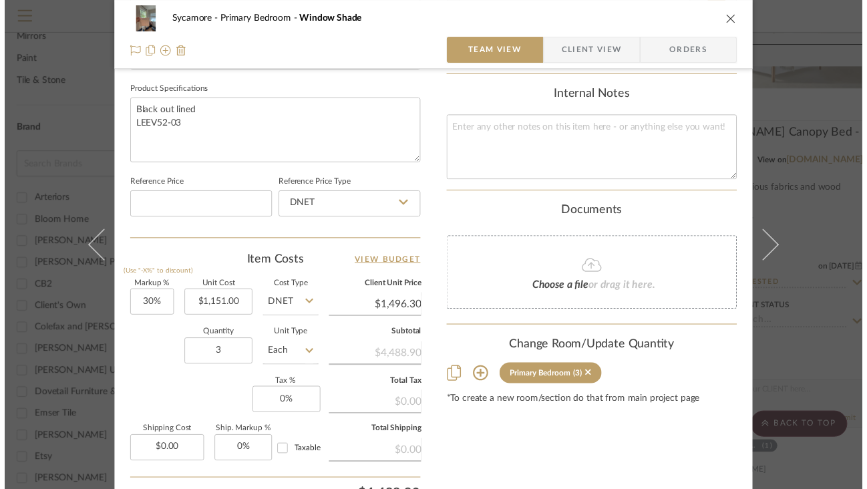
scroll to position [1401, 45]
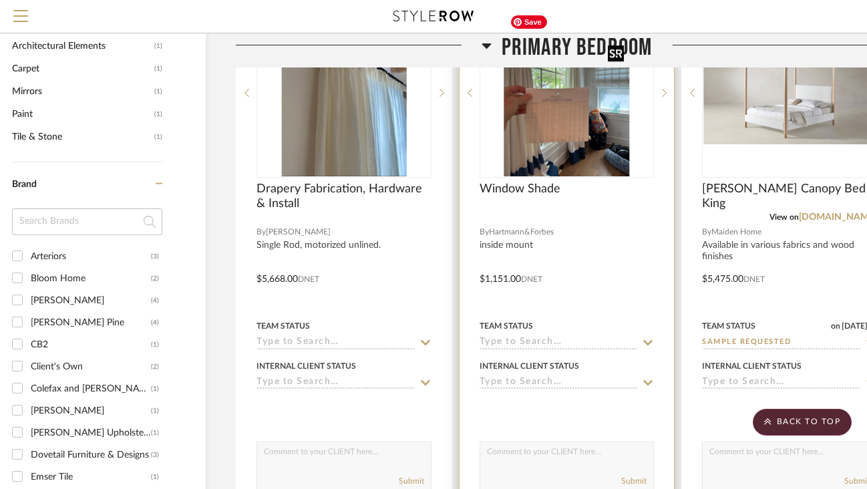
click at [578, 149] on img "0" at bounding box center [567, 92] width 126 height 167
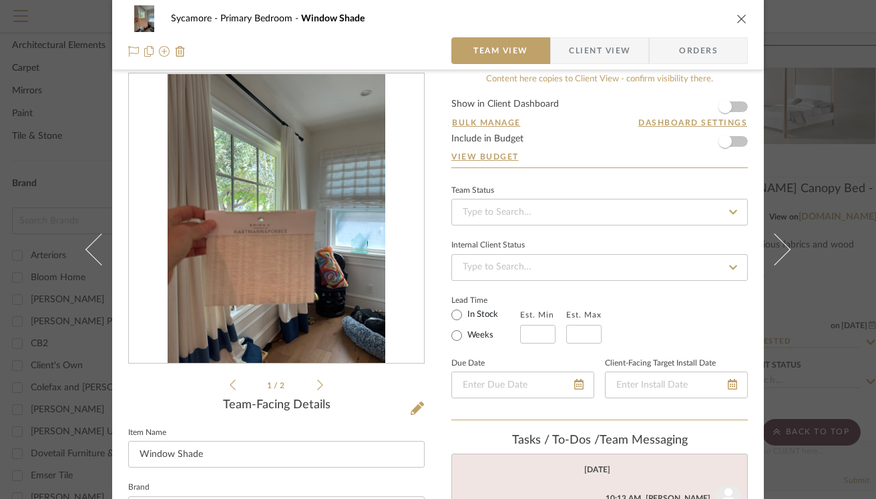
scroll to position [0, 0]
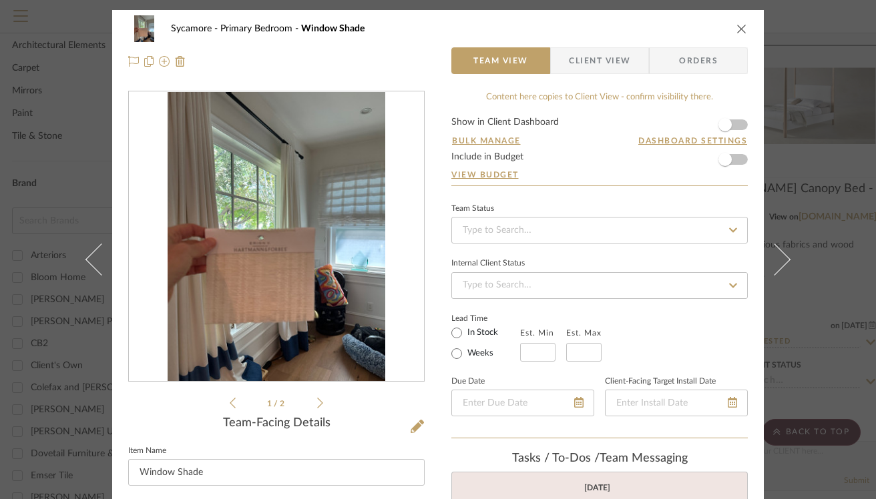
click at [318, 409] on div "1 / 2" at bounding box center [276, 251] width 296 height 320
click at [310, 403] on li "1 / 2" at bounding box center [276, 403] width 81 height 16
click at [318, 401] on div "1 / 2" at bounding box center [276, 251] width 296 height 320
click at [317, 401] on icon at bounding box center [320, 403] width 6 height 11
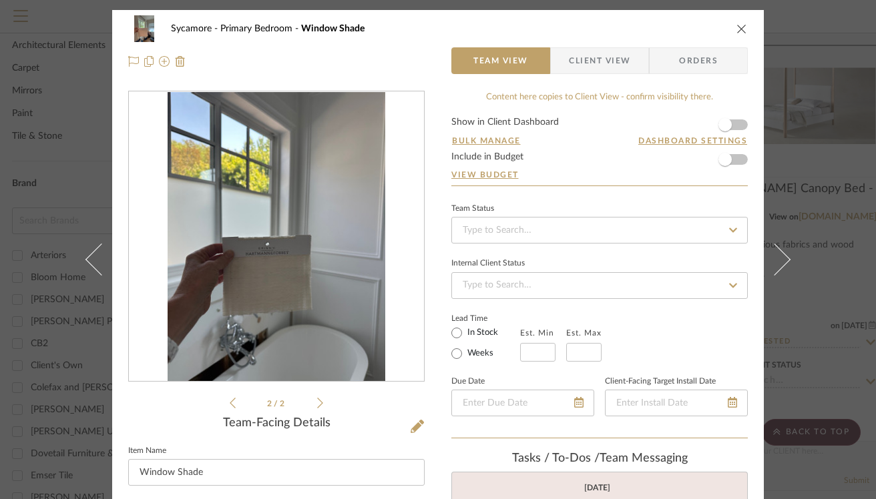
click at [317, 401] on icon at bounding box center [320, 403] width 6 height 11
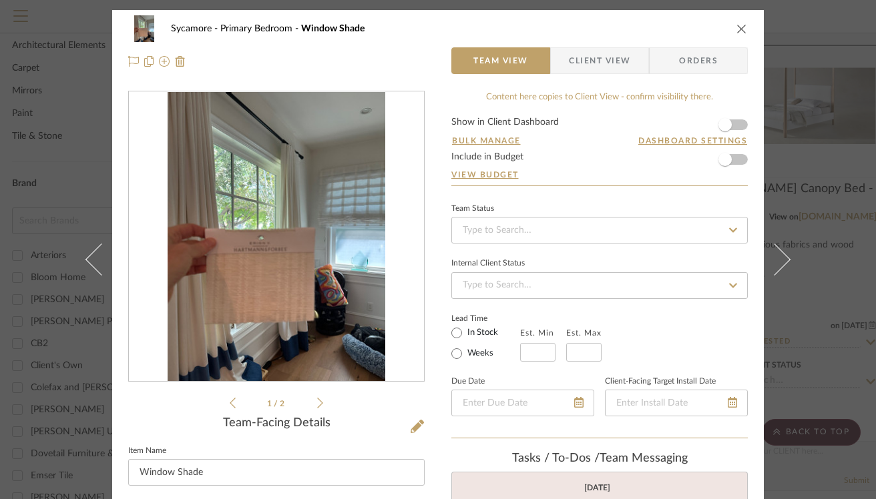
click at [317, 401] on icon at bounding box center [320, 403] width 6 height 11
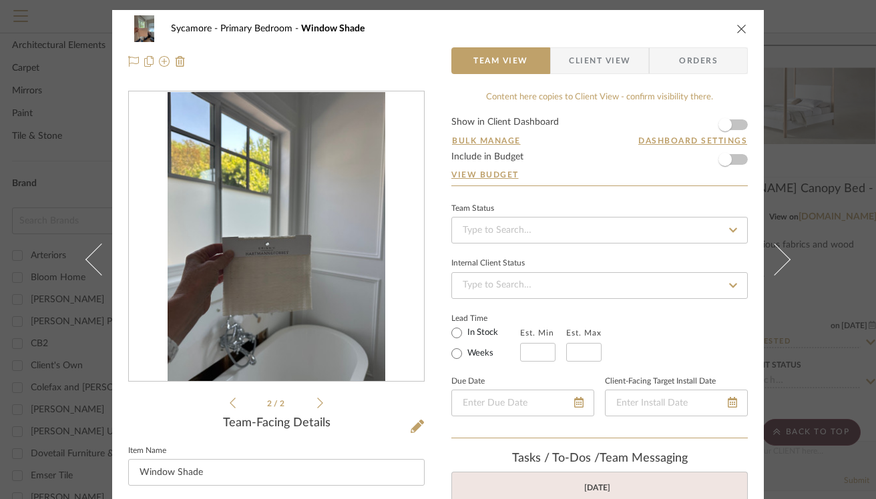
click at [736, 30] on icon "close" at bounding box center [741, 28] width 11 height 11
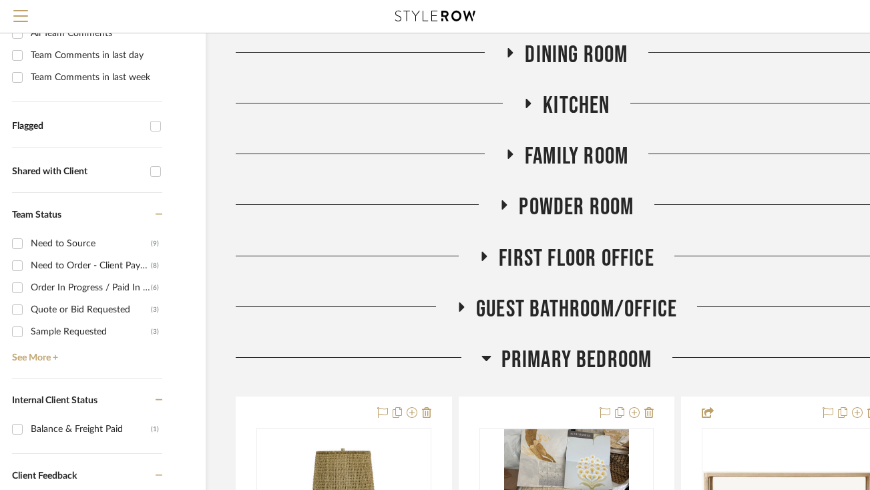
scroll to position [428, 45]
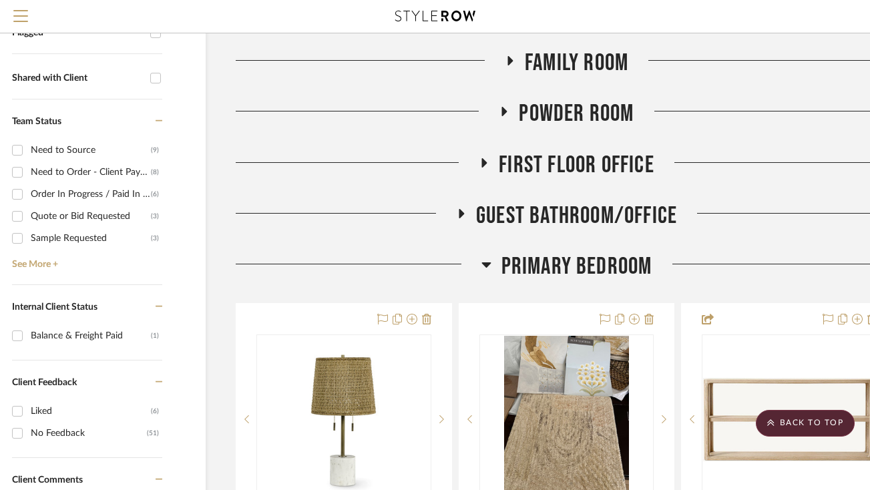
click at [554, 276] on span "Primary Bedroom" at bounding box center [576, 266] width 151 height 29
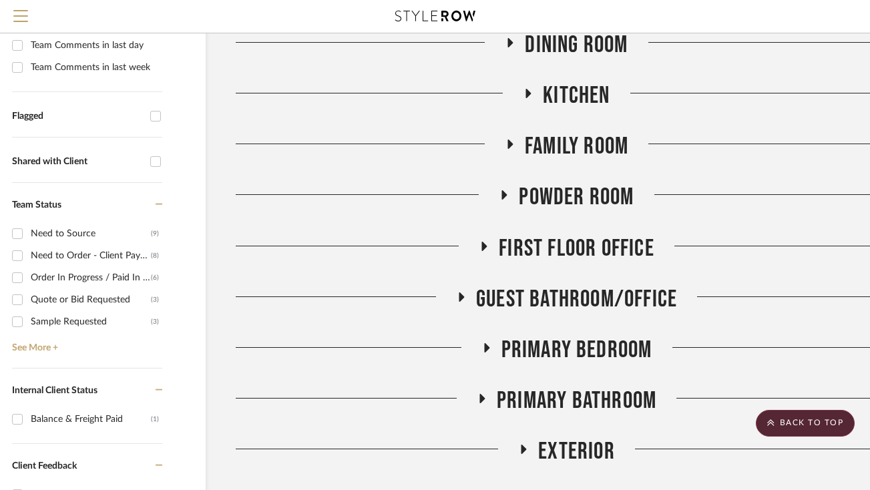
scroll to position [347, 45]
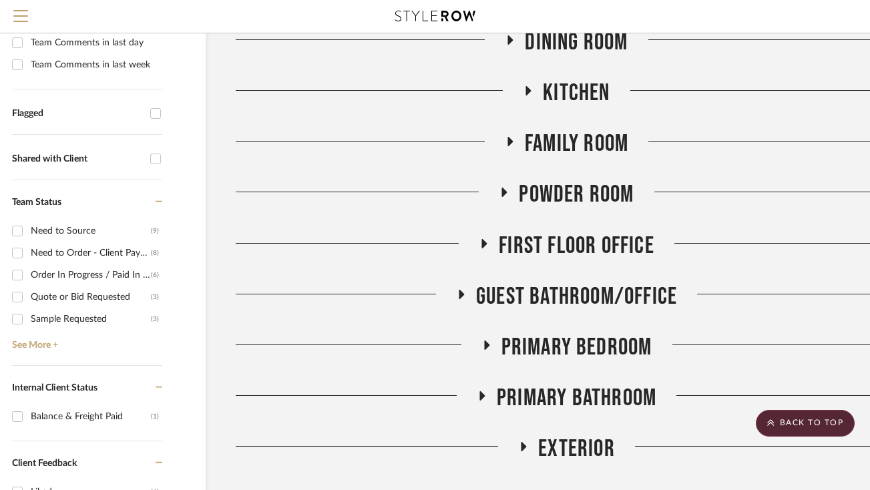
click at [550, 154] on span "Family Room" at bounding box center [576, 144] width 103 height 29
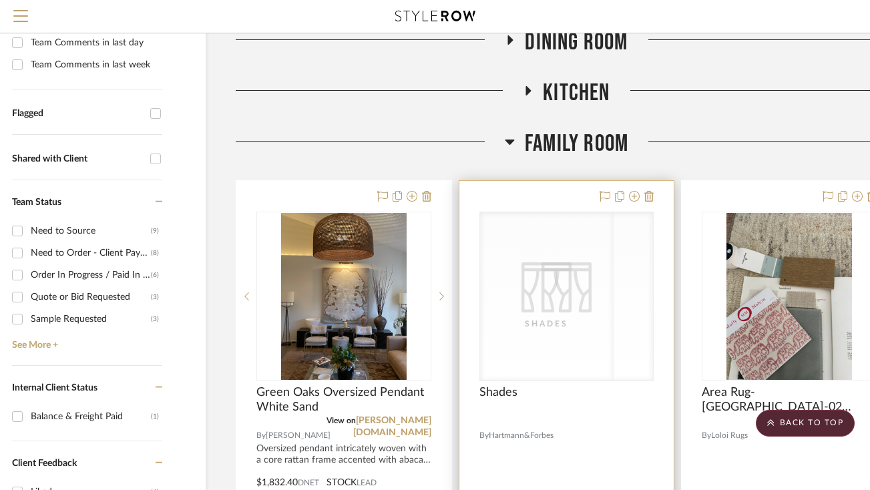
click at [544, 292] on icon at bounding box center [566, 287] width 50 height 50
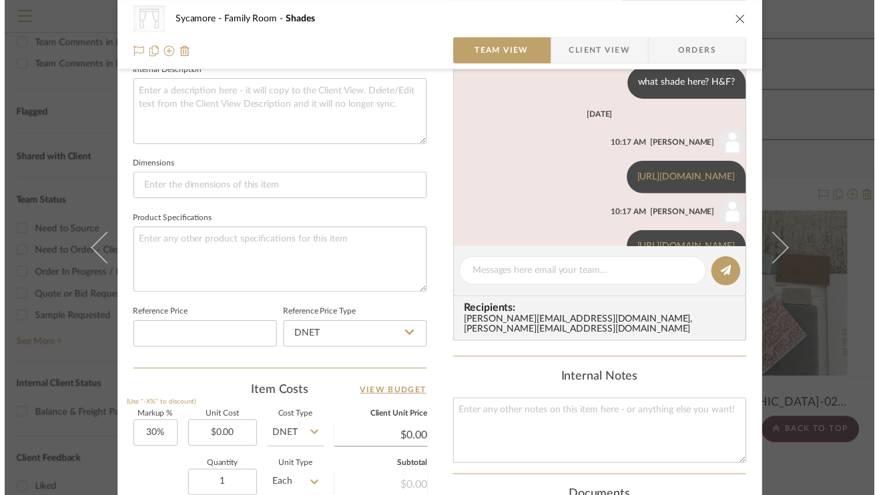
scroll to position [105, 0]
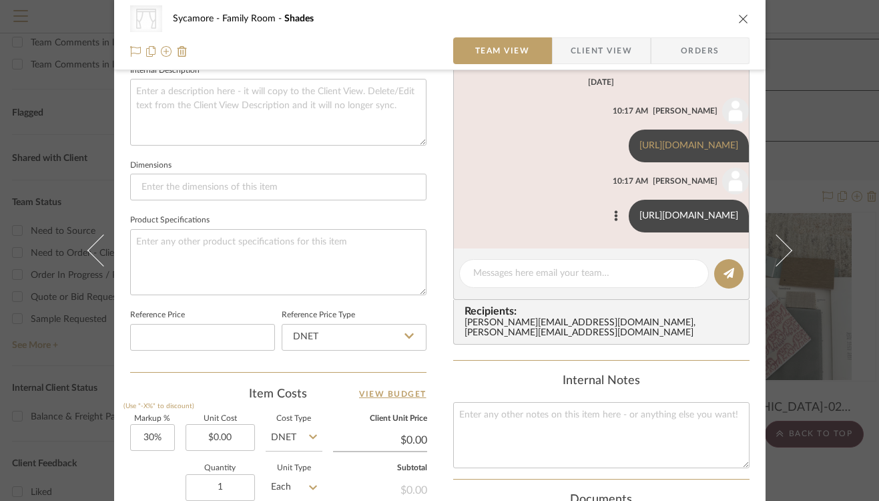
click at [640, 216] on link "https://hartmannforbes.com/snow-lantern" at bounding box center [689, 215] width 99 height 9
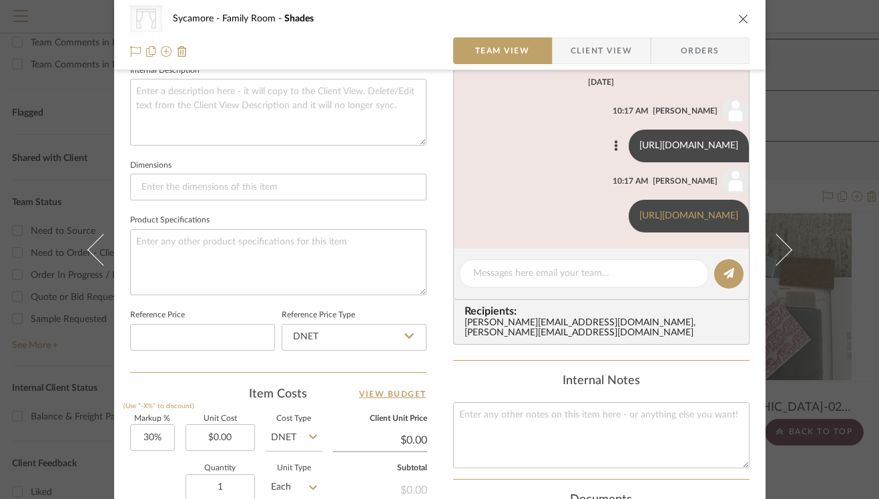
click at [670, 148] on link "https://hartmannforbes.com/inspired-white" at bounding box center [689, 145] width 99 height 9
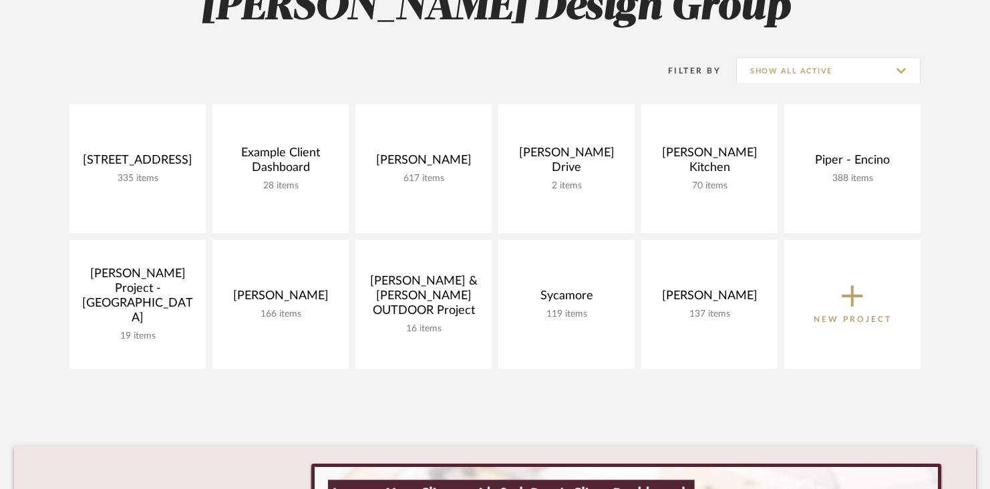
scroll to position [371, 0]
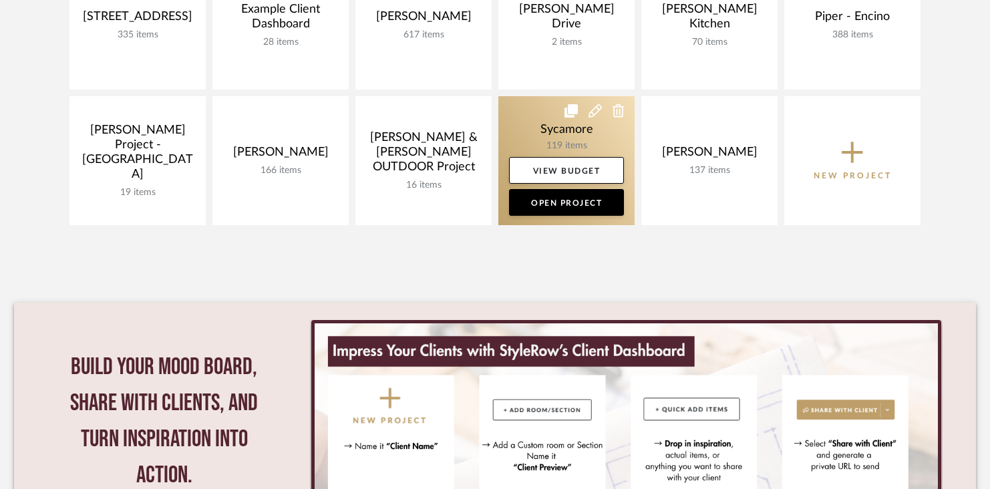
click at [550, 128] on link at bounding box center [566, 160] width 136 height 129
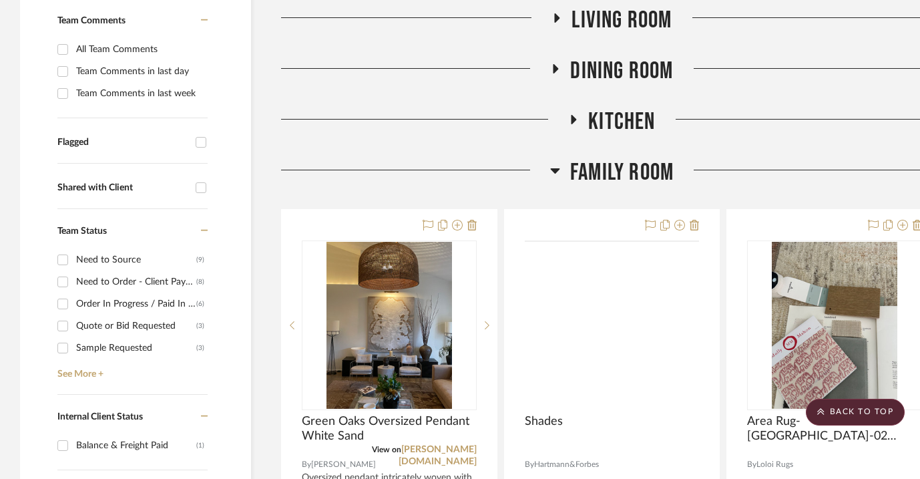
scroll to position [348, 0]
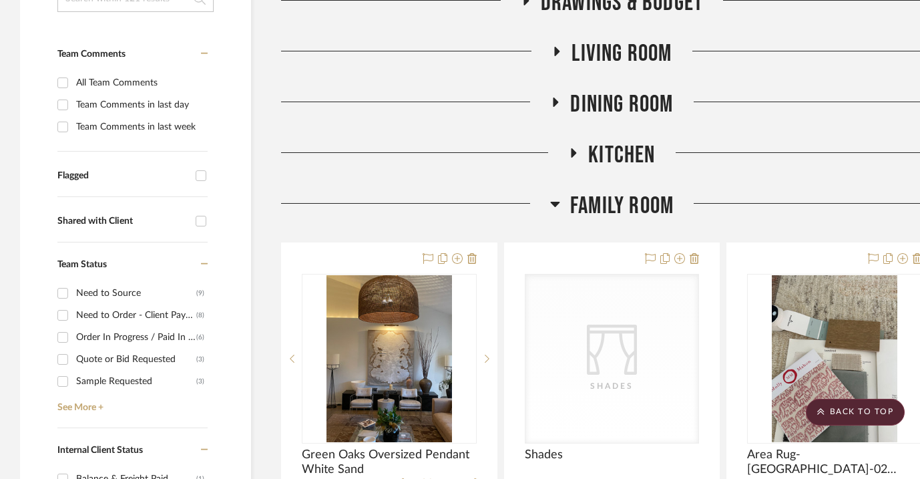
click at [632, 207] on span "Family Room" at bounding box center [621, 206] width 103 height 29
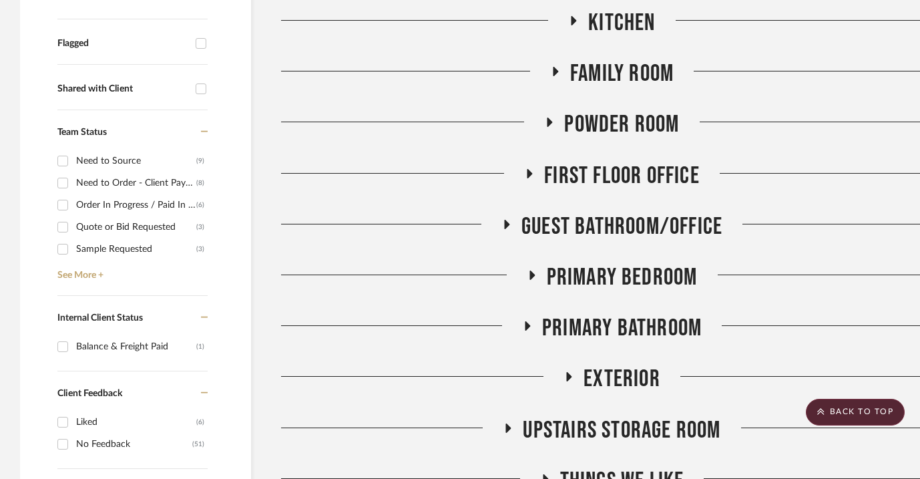
scroll to position [483, 0]
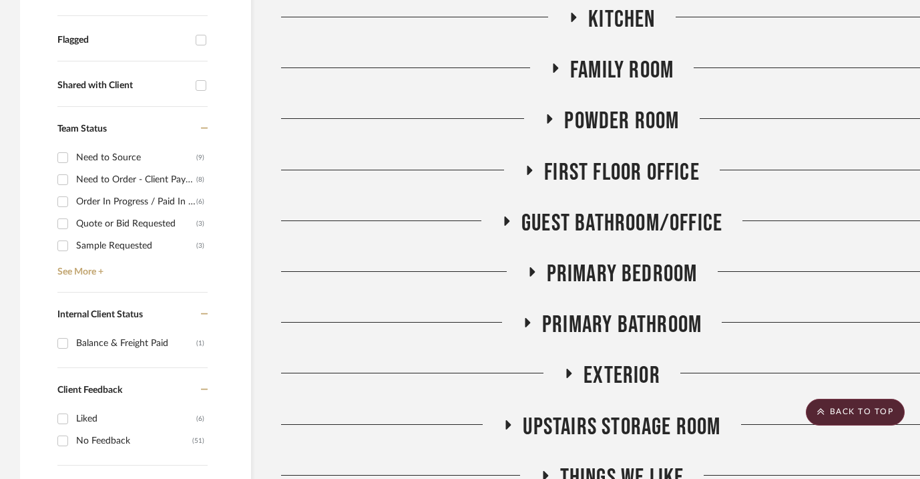
click at [618, 278] on span "Primary Bedroom" at bounding box center [622, 274] width 151 height 29
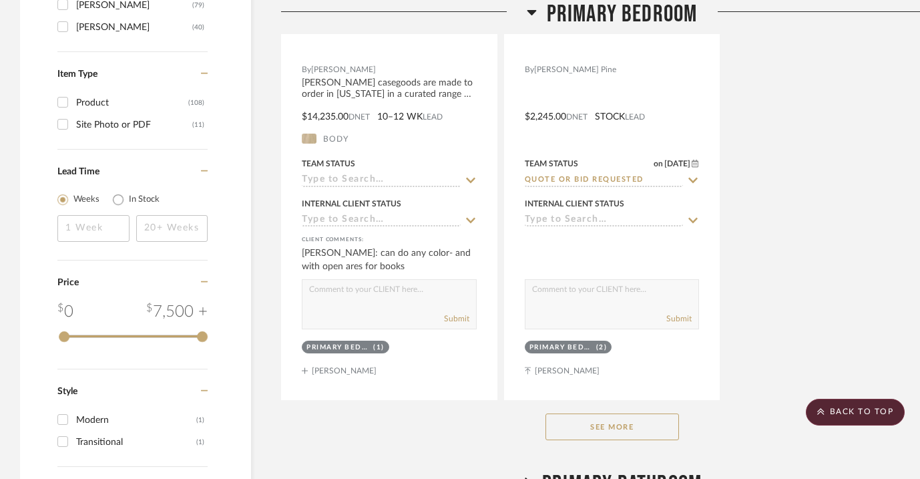
scroll to position [2210, 0]
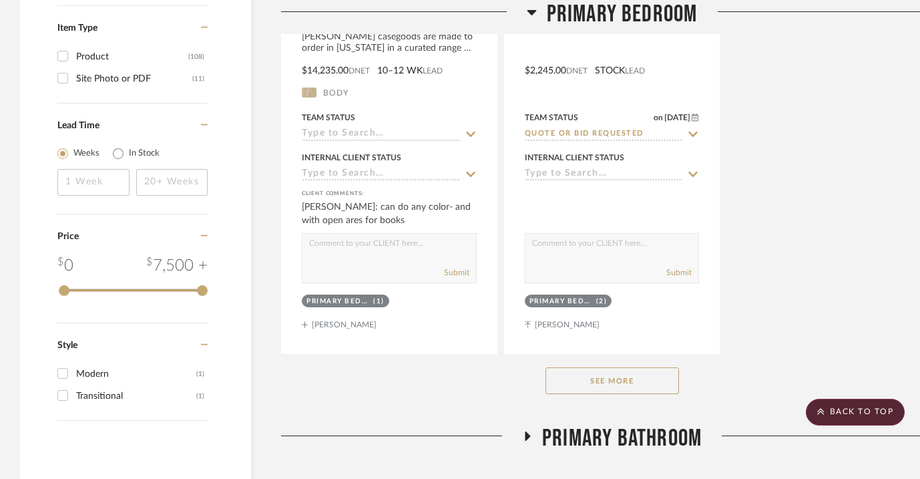
click at [598, 373] on button "See More" at bounding box center [613, 380] width 134 height 27
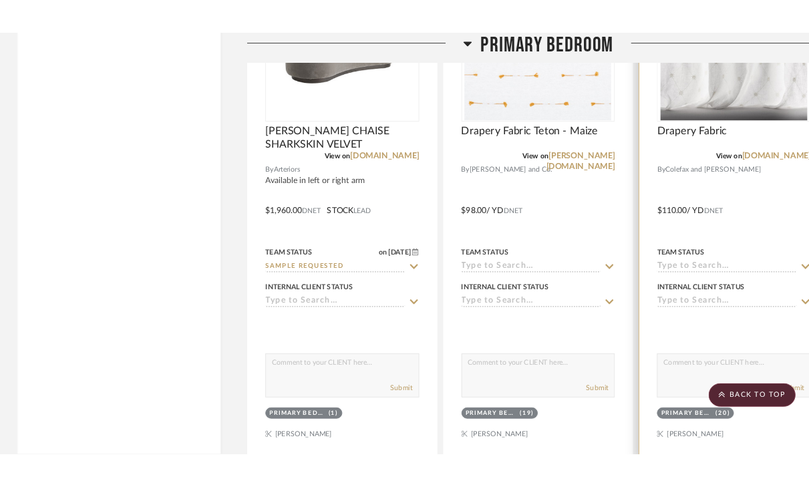
scroll to position [2663, 0]
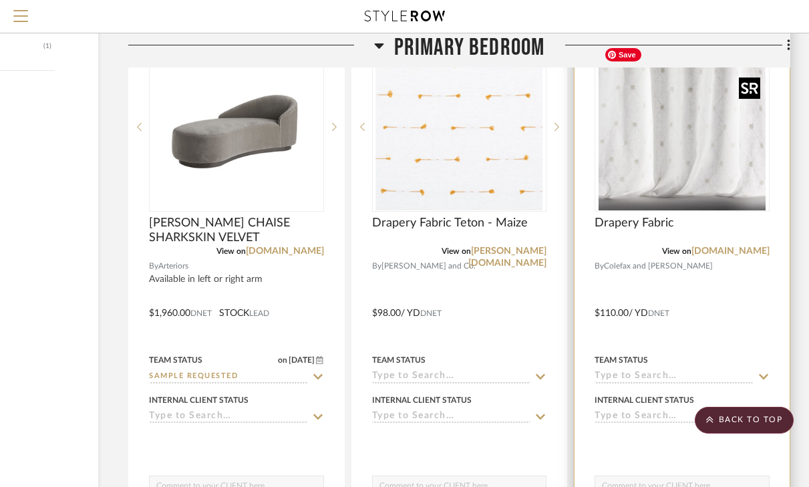
click at [0, 0] on img at bounding box center [0, 0] width 0 height 0
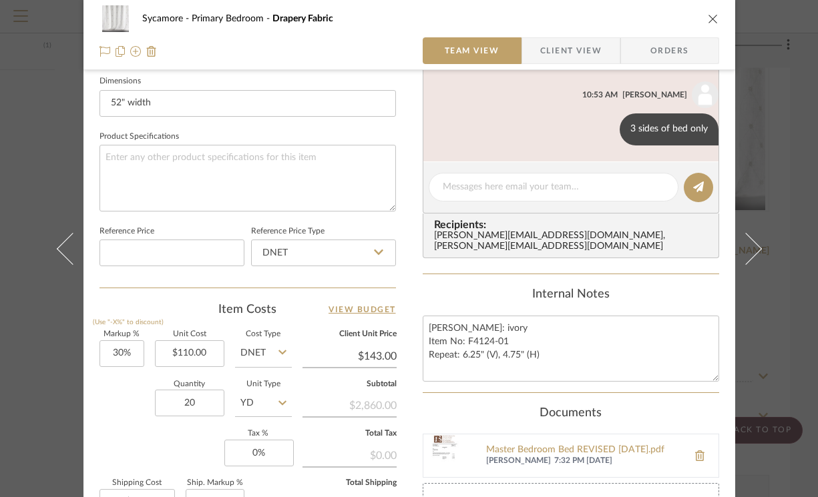
scroll to position [578, 0]
click at [716, 19] on div "Sycamore Primary Bedroom Drapery Fabric Team View Client View Orders" at bounding box center [409, 35] width 652 height 70
click at [708, 19] on icon "close" at bounding box center [713, 18] width 11 height 11
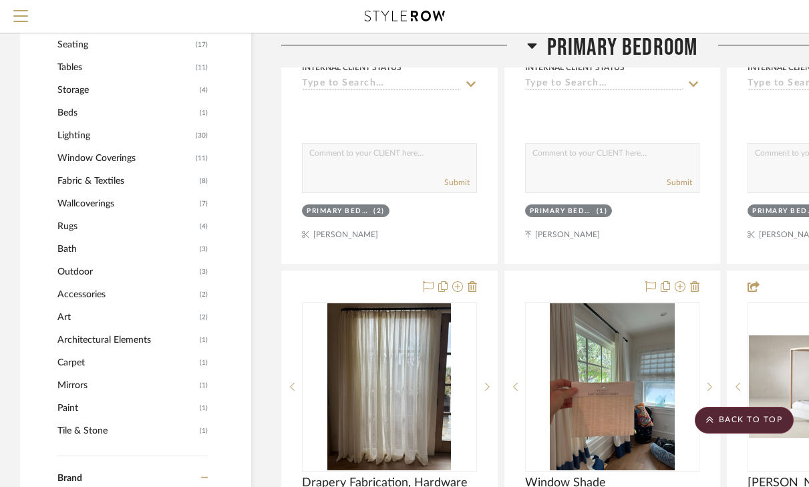
scroll to position [1008, 0]
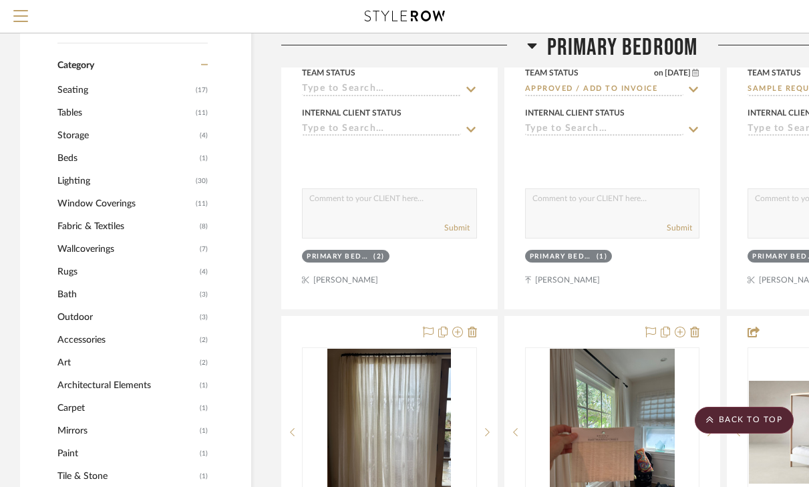
click at [105, 244] on span "Wallcoverings" at bounding box center [126, 249] width 139 height 23
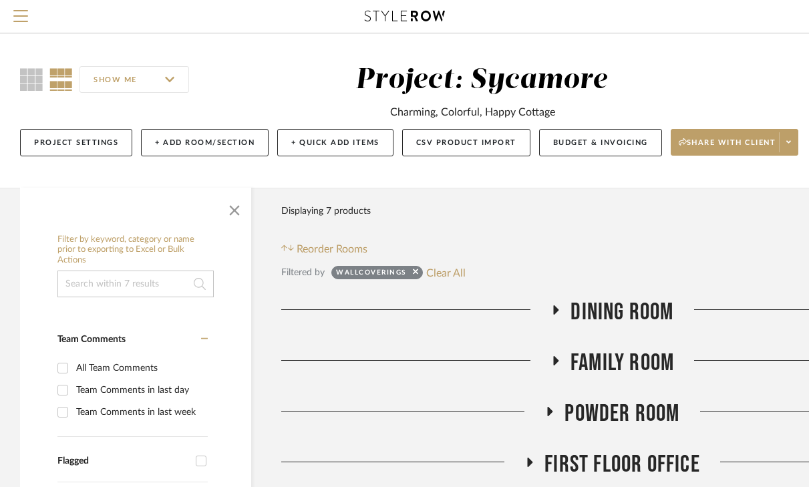
click at [598, 308] on span "Dining Room" at bounding box center [621, 312] width 103 height 29
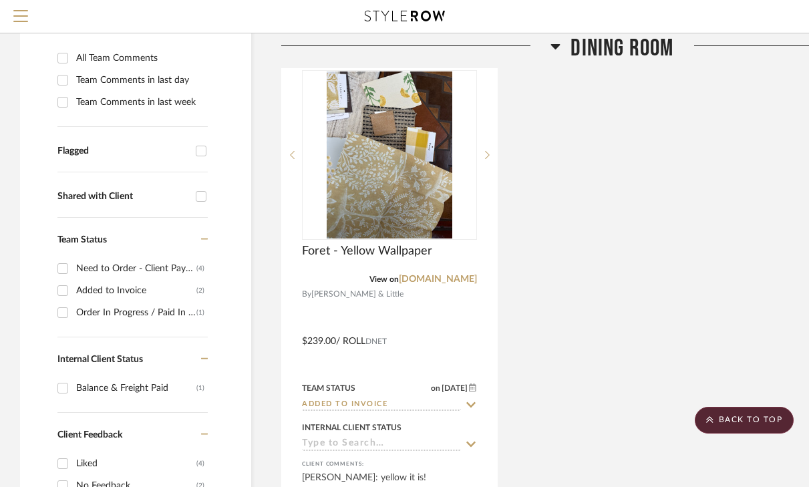
scroll to position [290, 0]
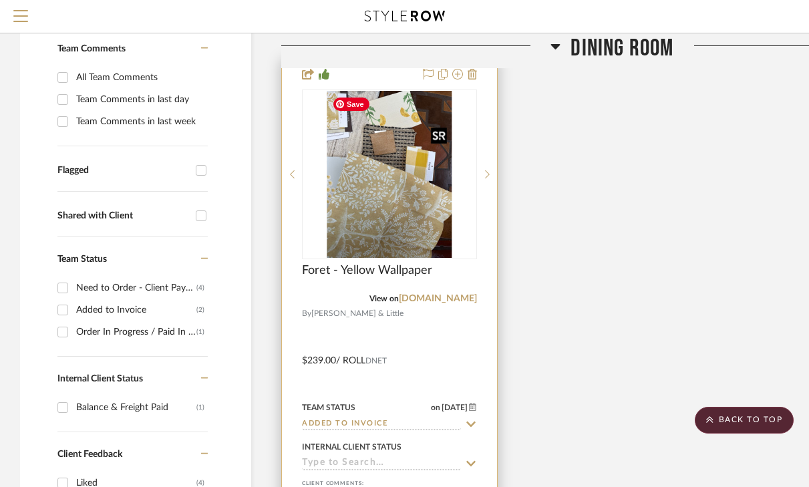
click at [348, 236] on img "0" at bounding box center [390, 174] width 126 height 167
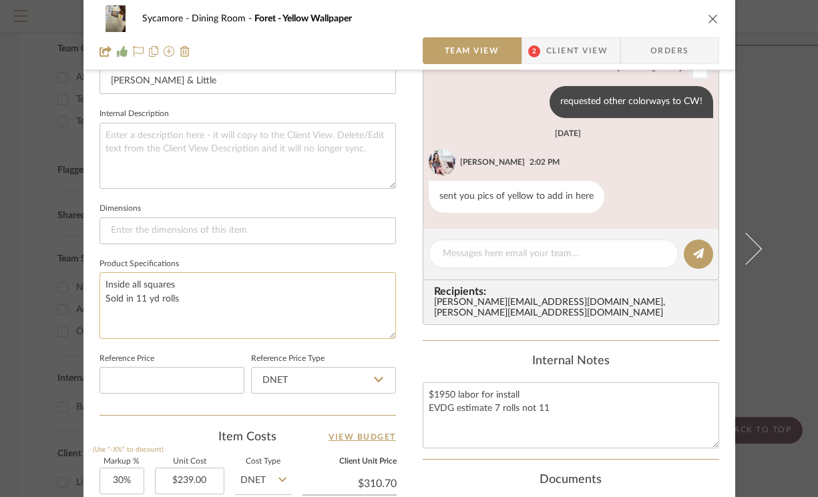
scroll to position [465, 0]
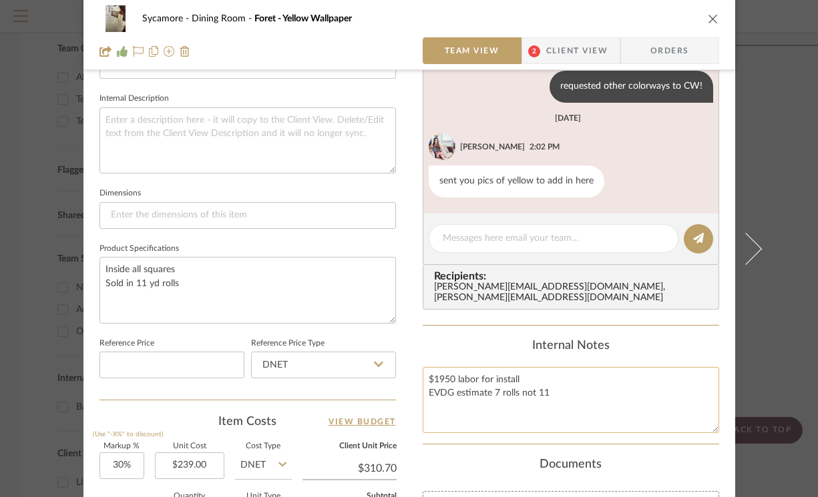
click at [532, 387] on textarea "$1950 labor for install EVDG estimate 7 rolls not 11" at bounding box center [571, 400] width 296 height 66
click at [555, 385] on textarea "$1950 labor for install EVDG estimate 7 rolls not 11" at bounding box center [571, 400] width 296 height 66
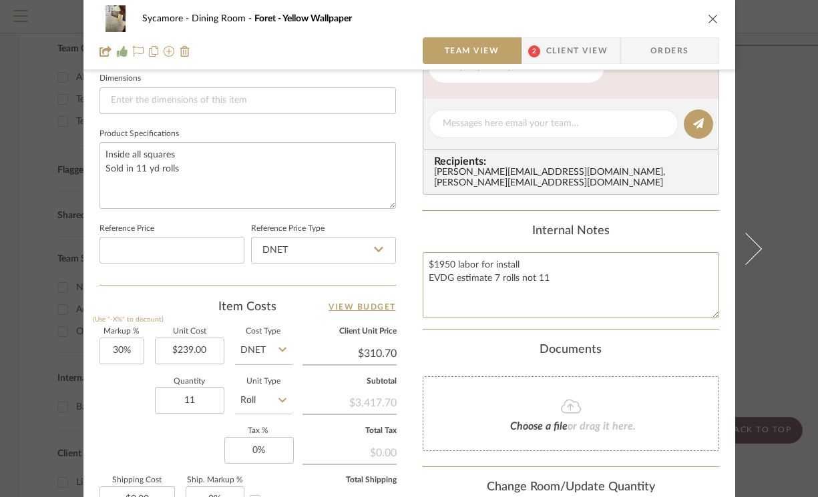
scroll to position [580, 0]
click at [182, 393] on input "11" at bounding box center [189, 400] width 69 height 27
type input "7"
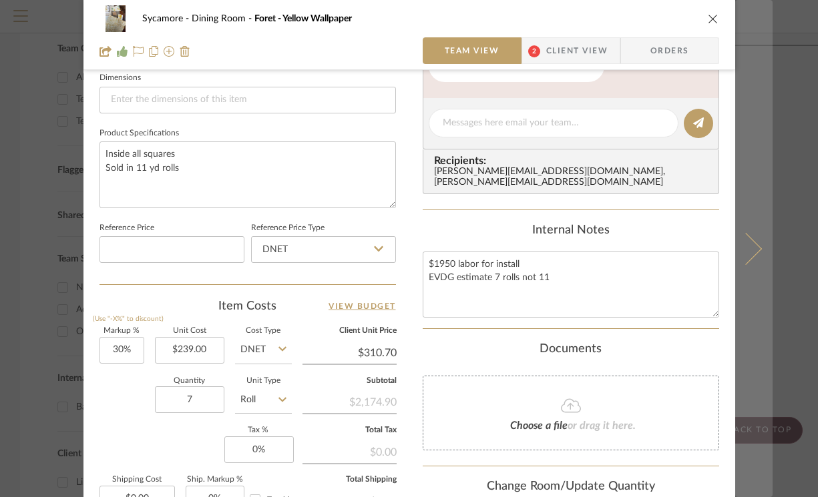
click at [753, 262] on button at bounding box center [753, 248] width 37 height 497
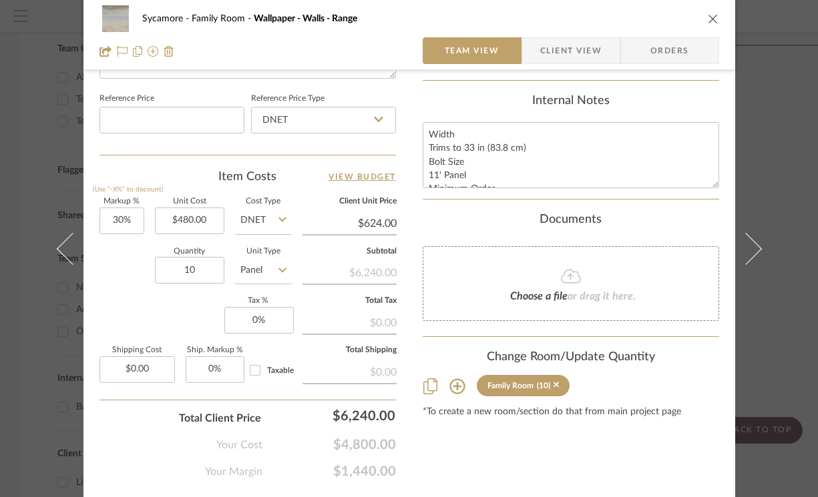
scroll to position [731, 0]
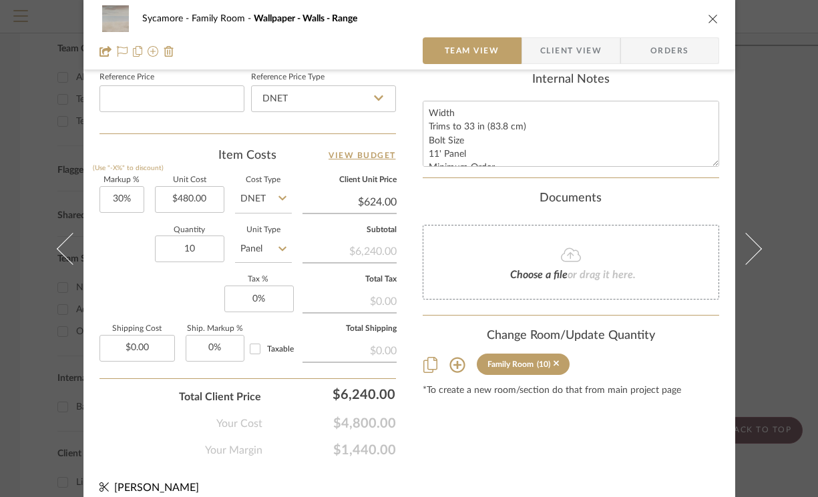
click at [709, 19] on icon "close" at bounding box center [713, 18] width 11 height 11
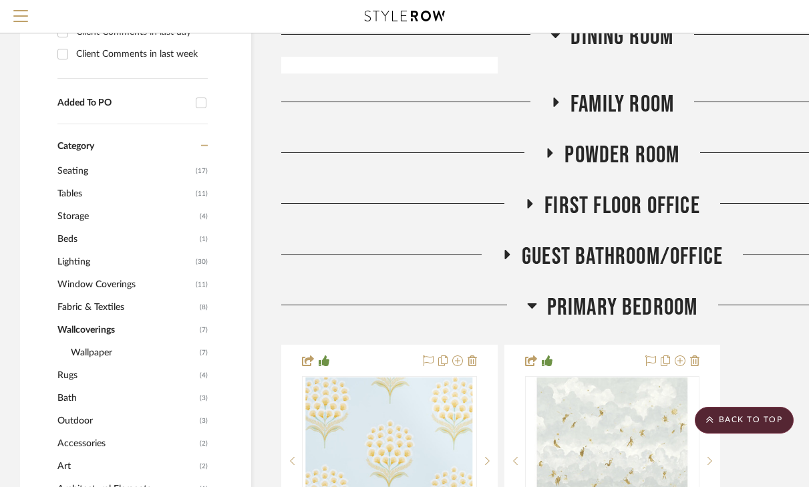
scroll to position [863, 0]
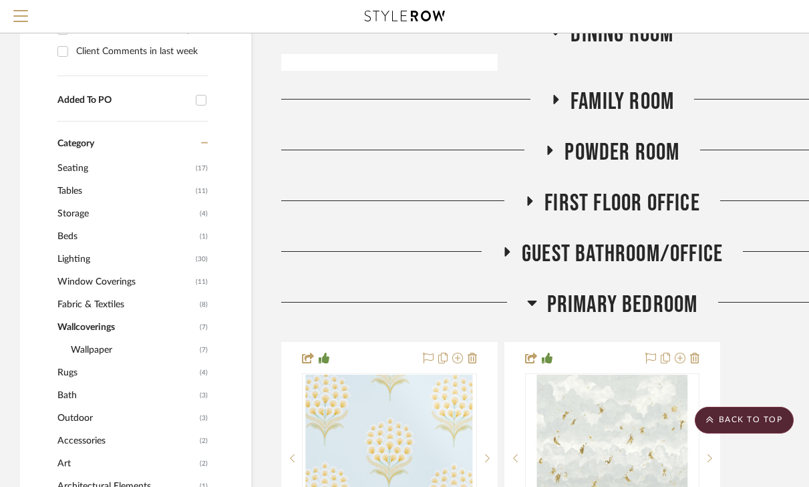
click at [610, 97] on span "Family Room" at bounding box center [621, 101] width 103 height 29
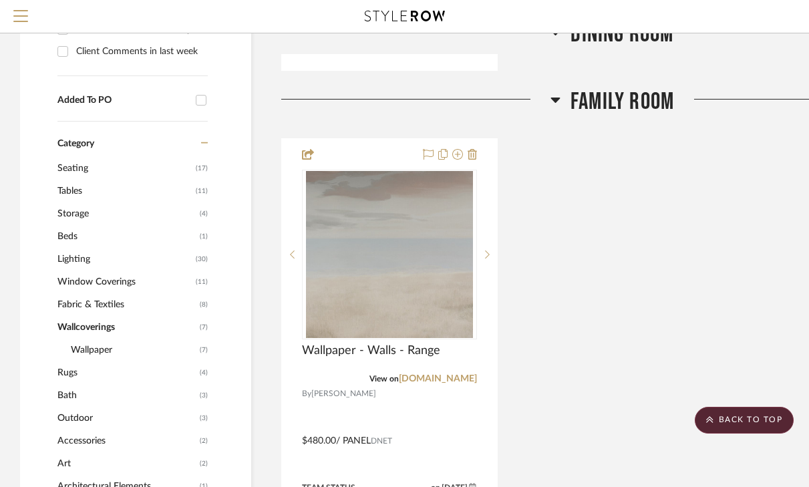
click at [610, 97] on span "Family Room" at bounding box center [621, 101] width 103 height 29
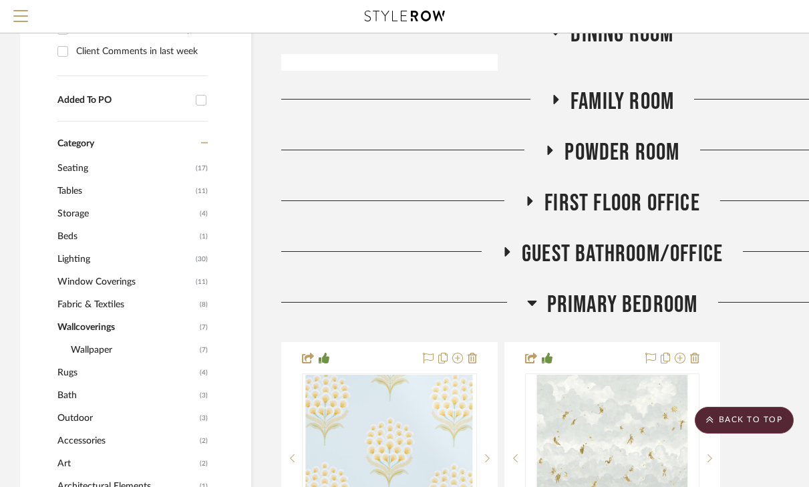
click at [605, 154] on span "Powder Room" at bounding box center [621, 152] width 115 height 29
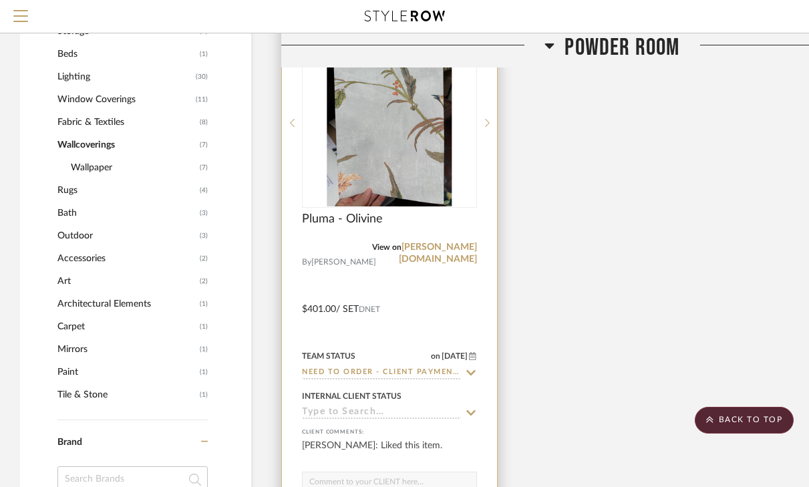
scroll to position [986, 0]
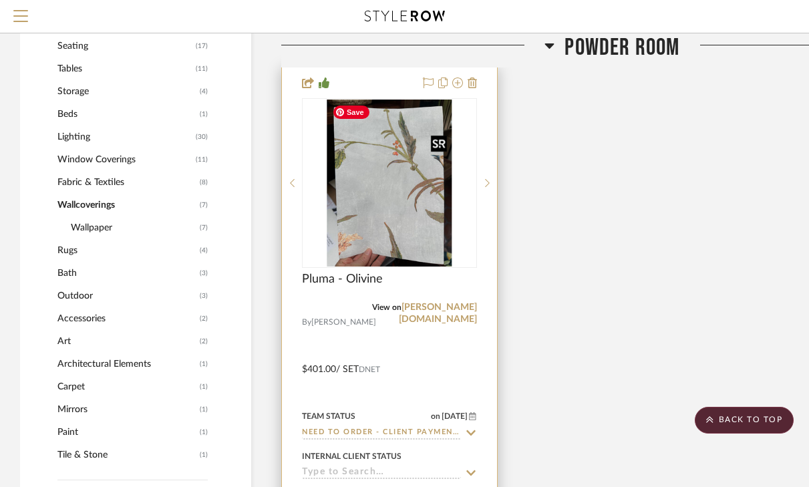
click at [387, 221] on img "0" at bounding box center [390, 182] width 126 height 167
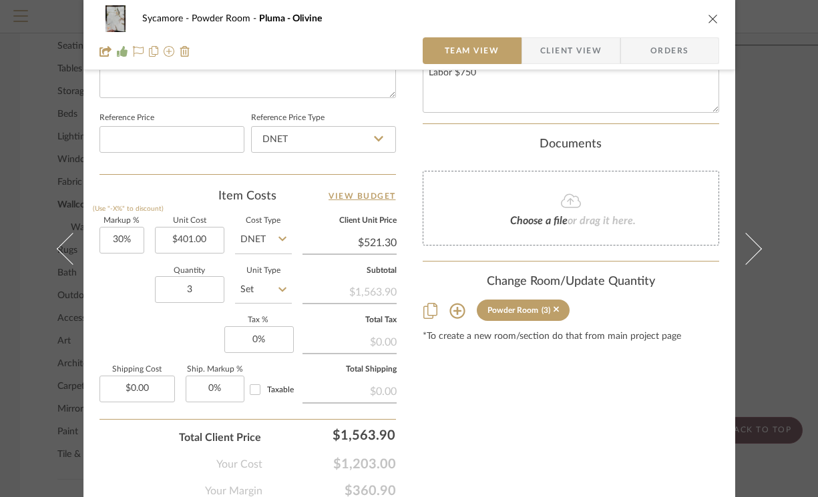
scroll to position [722, 0]
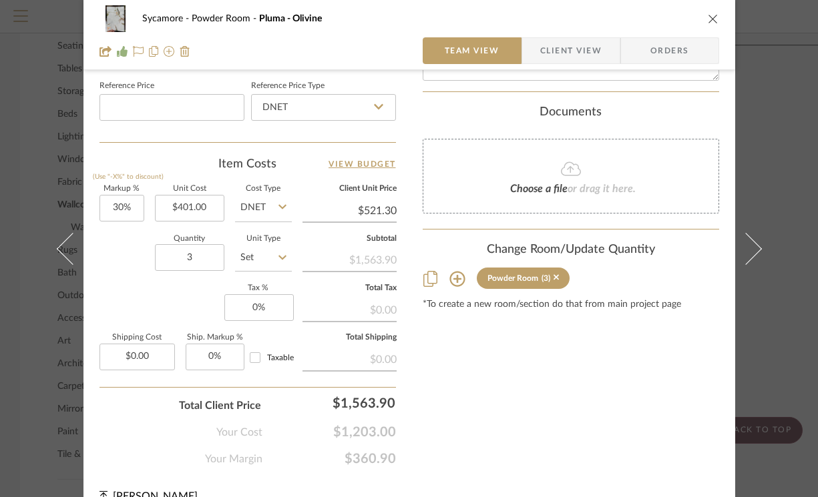
click at [708, 23] on icon "close" at bounding box center [713, 18] width 11 height 11
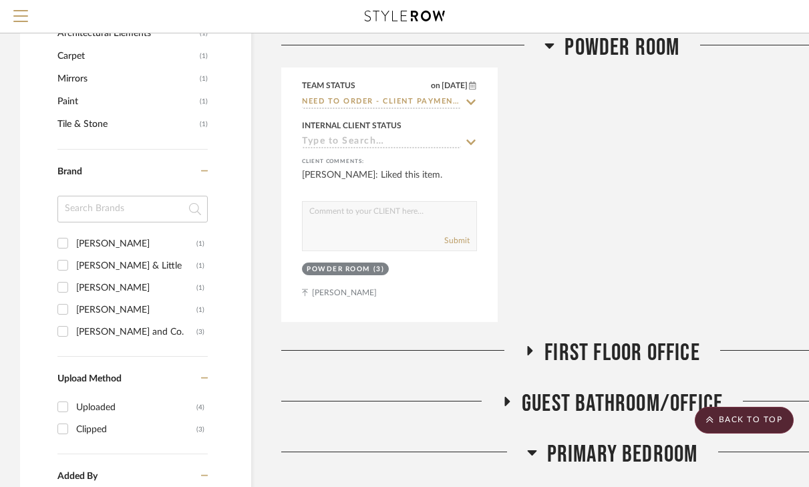
scroll to position [1370, 0]
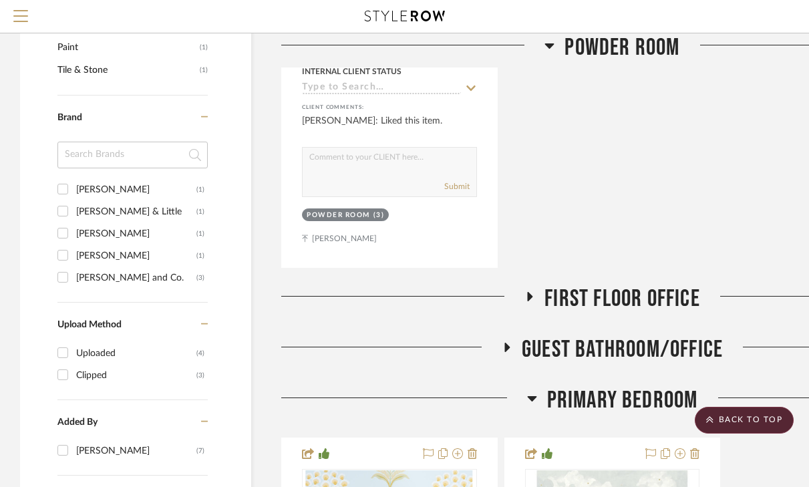
click at [582, 299] on span "First Floor Office" at bounding box center [622, 298] width 156 height 29
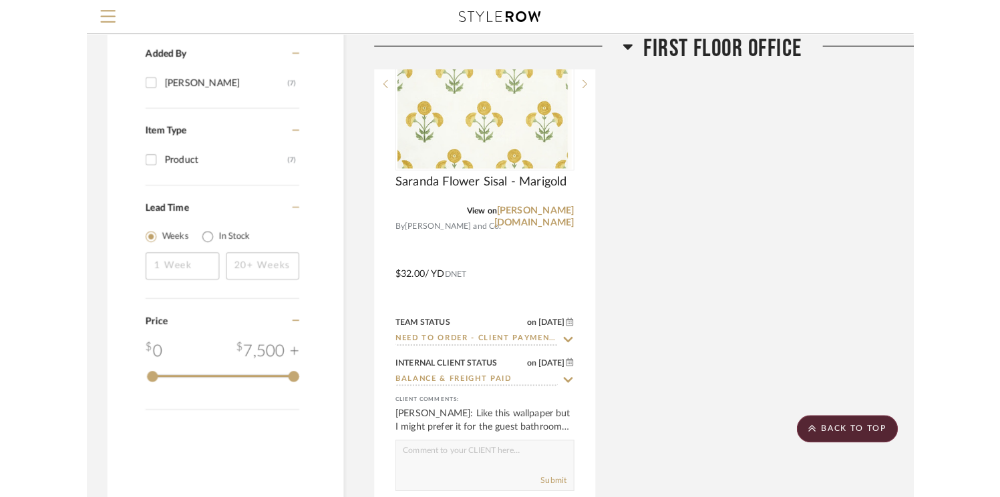
scroll to position [1762, 0]
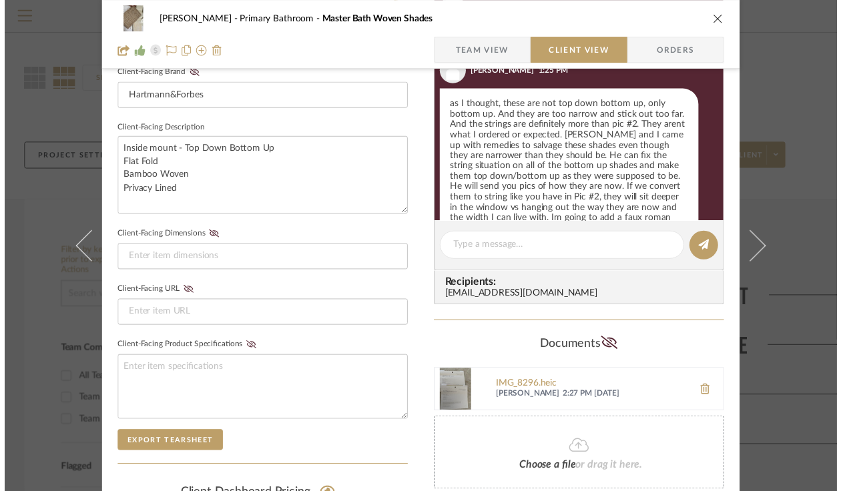
scroll to position [2893, 0]
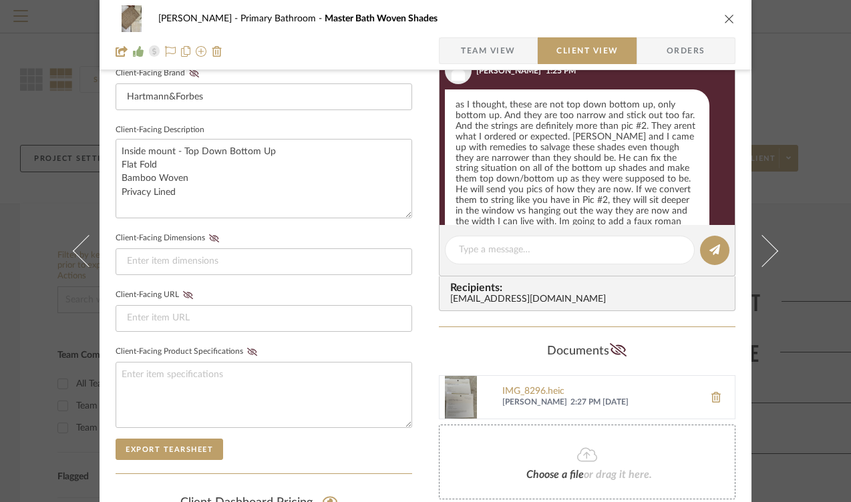
click at [724, 17] on icon "close" at bounding box center [729, 18] width 11 height 11
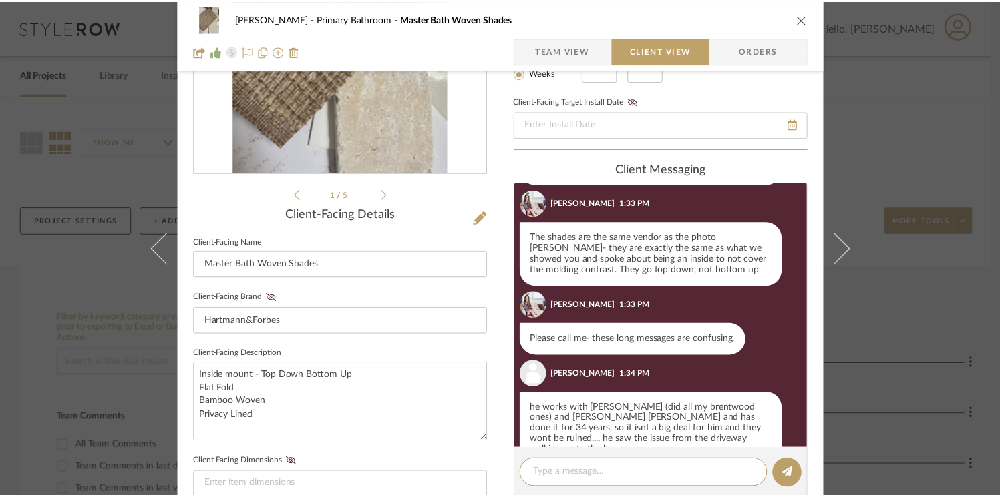
scroll to position [182, 0]
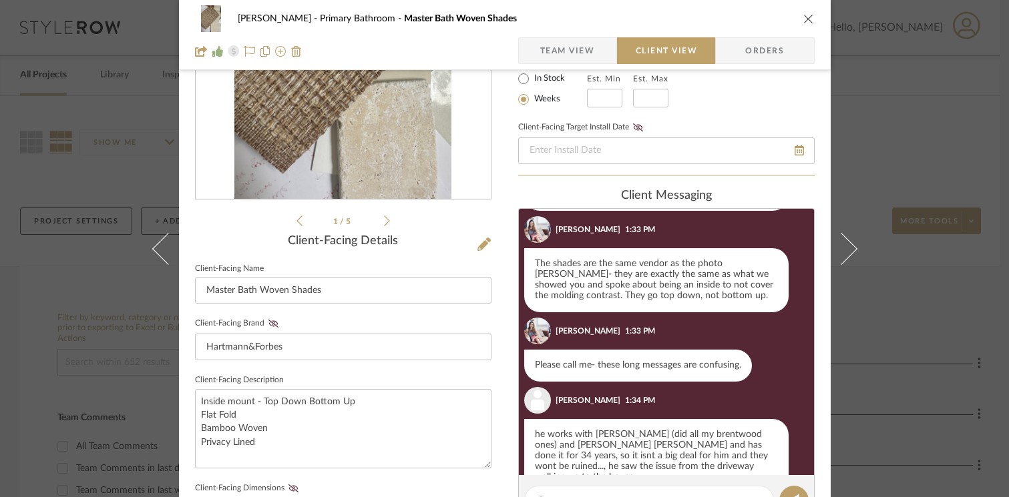
click at [384, 226] on icon at bounding box center [387, 221] width 6 height 12
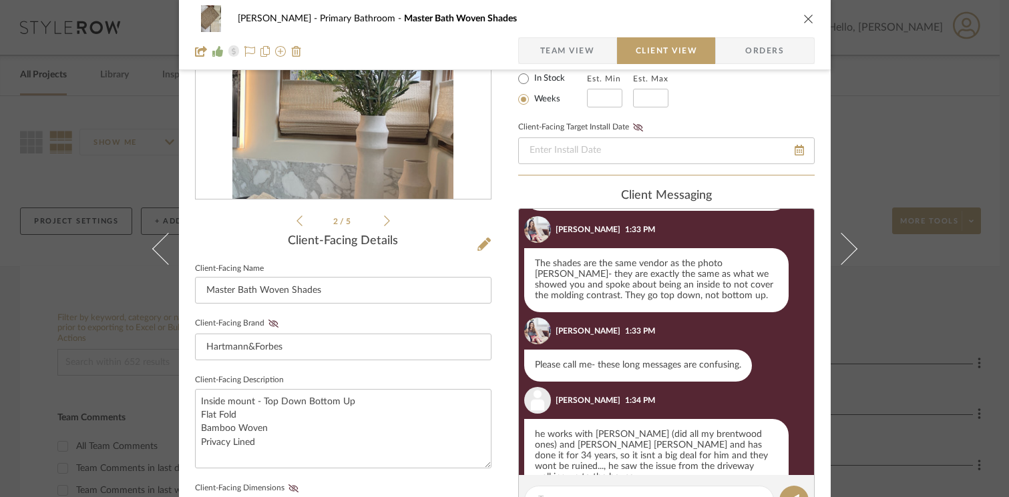
click at [384, 226] on icon at bounding box center [387, 221] width 6 height 12
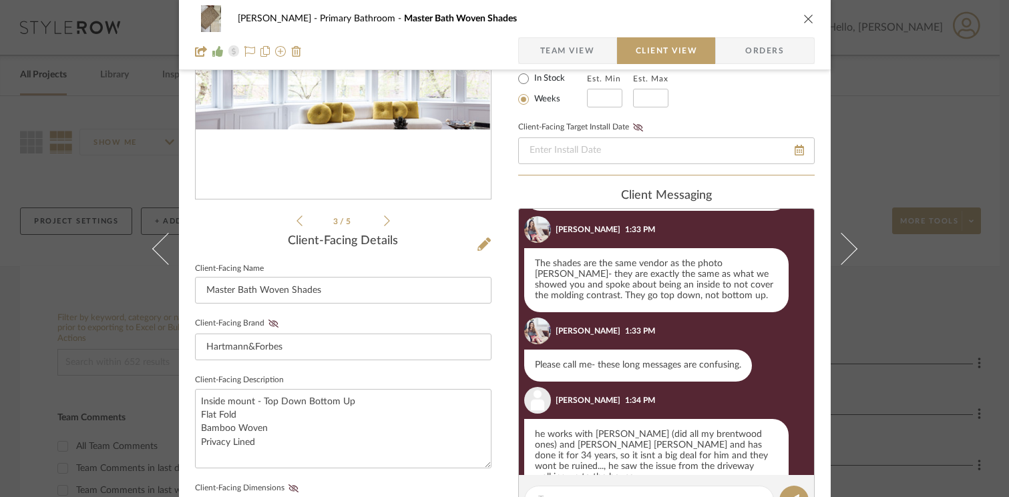
click at [674, 19] on icon "close" at bounding box center [808, 18] width 11 height 11
